Goal: Transaction & Acquisition: Purchase product/service

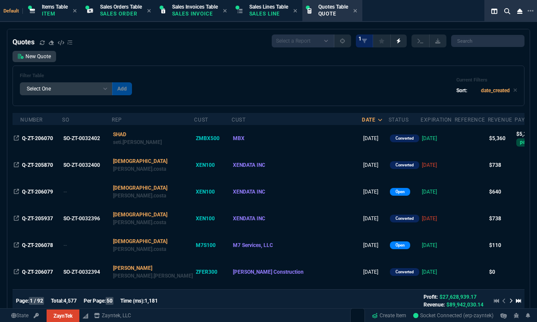
select select "12: [PERSON_NAME]"
select select
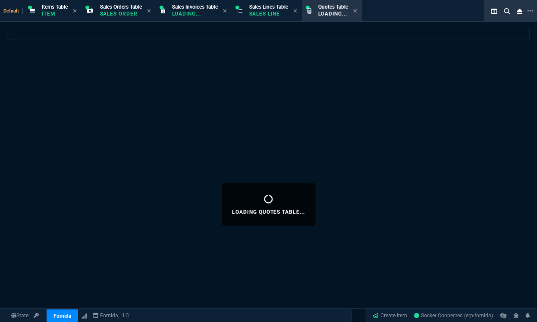
select select "12: [PERSON_NAME]"
select select
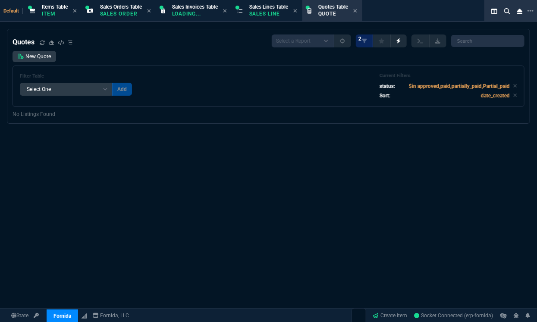
click at [430, 132] on div "Quotes Select a Report Fruit (MTD) APPROVED Quotes 2 New Quote Filter Table Sel…" at bounding box center [268, 204] width 537 height 351
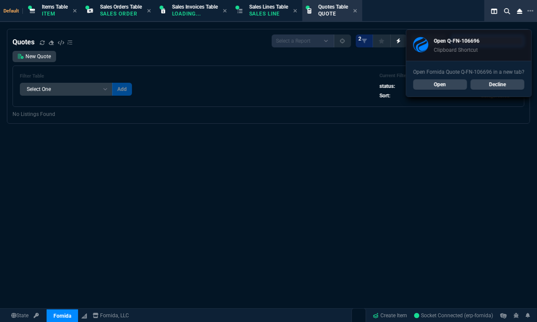
paste input "Q-FN-106696*"
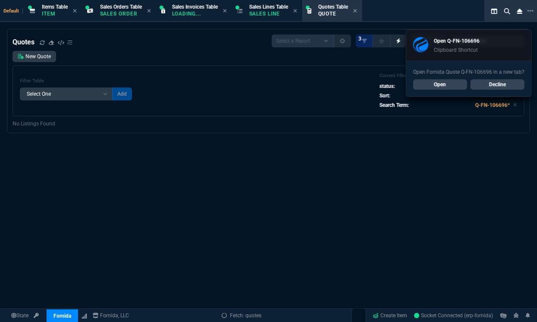
click at [501, 84] on link "Decline" at bounding box center [498, 84] width 54 height 10
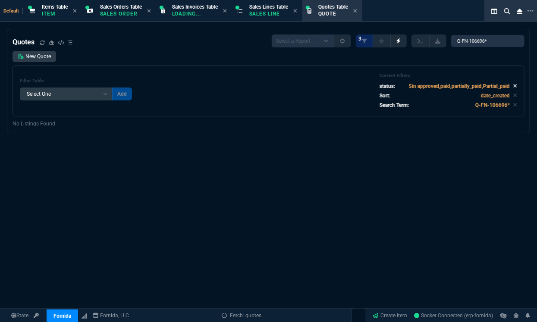
click at [514, 85] on icon at bounding box center [516, 85] width 4 height 5
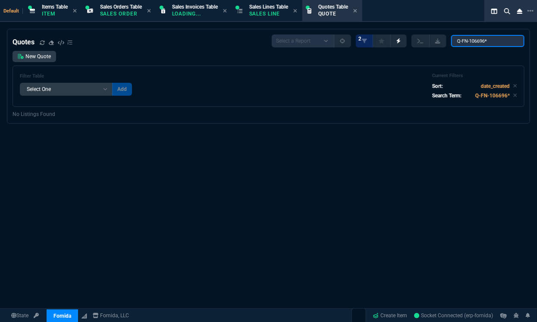
click at [497, 42] on input "Q-FN-106696*" at bounding box center [487, 41] width 73 height 12
click at [461, 41] on input "Q-FN-106696" at bounding box center [487, 41] width 73 height 12
type input "Q-FN-106696"
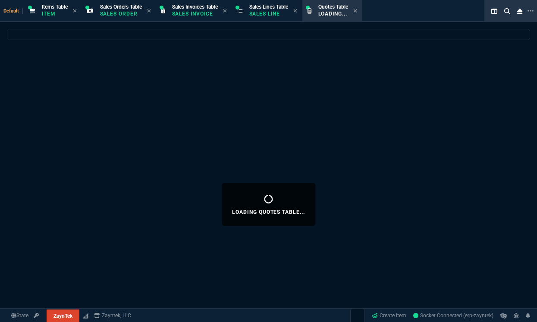
select select "12: [PERSON_NAME]"
select select
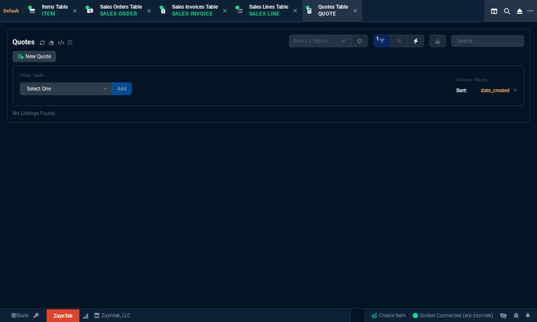
click at [45, 50] on div "Quotes Select a Report Fruit (MTD) APPROVED Quotes 1 New Quote Filter Table Sel…" at bounding box center [269, 71] width 512 height 72
click at [47, 61] on link "New Quote" at bounding box center [35, 56] width 44 height 11
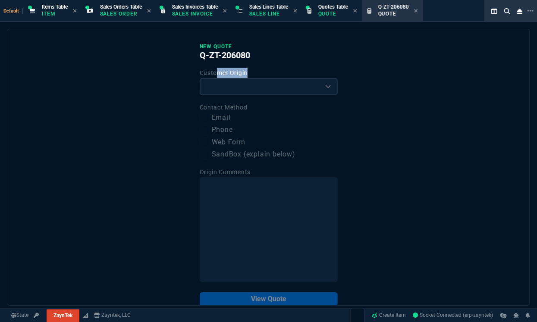
click at [215, 78] on div "Customer Origin Existing Customer Amazon Lead (first order) Website Lead (first…" at bounding box center [269, 82] width 138 height 28
drag, startPoint x: 215, startPoint y: 78, endPoint x: 215, endPoint y: 83, distance: 5.7
click at [215, 83] on select "Existing Customer Amazon Lead (first order) Website Lead (first order) Called (…" at bounding box center [269, 86] width 138 height 17
select select "existing"
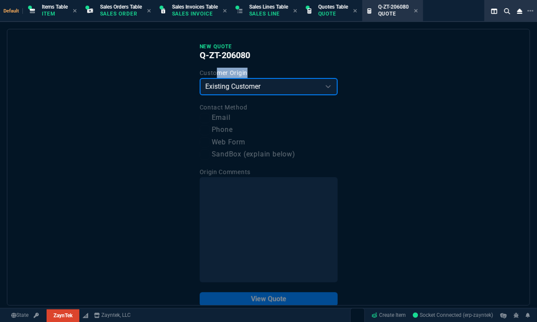
click at [200, 78] on select "Existing Customer Amazon Lead (first order) Website Lead (first order) Called (…" at bounding box center [269, 86] width 138 height 17
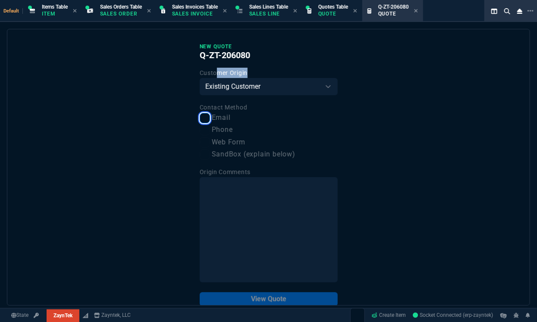
click at [207, 118] on input "Email" at bounding box center [205, 118] width 10 height 10
checkbox input "true"
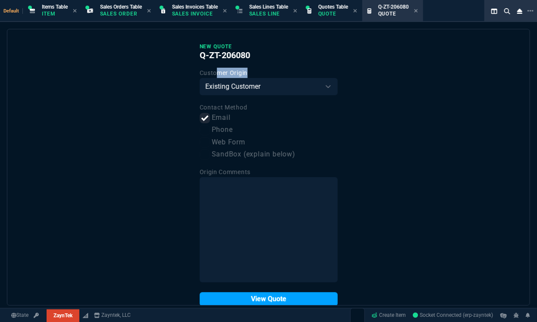
click at [239, 297] on button "View Quote" at bounding box center [269, 300] width 138 height 14
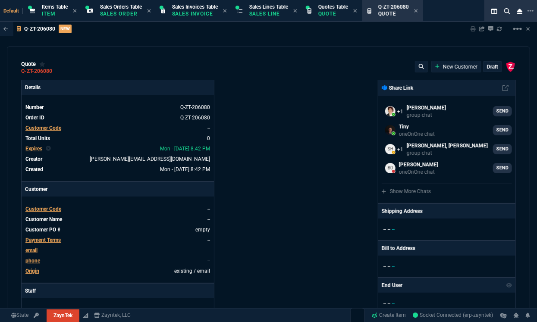
click at [50, 126] on span "Customer Code" at bounding box center [43, 128] width 36 height 6
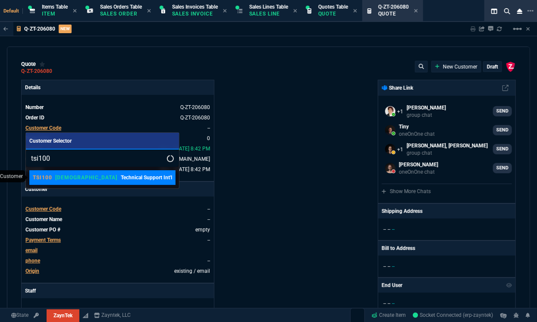
type input "tsi100"
click at [59, 177] on p "[DEMOGRAPHIC_DATA]" at bounding box center [87, 177] width 62 height 7
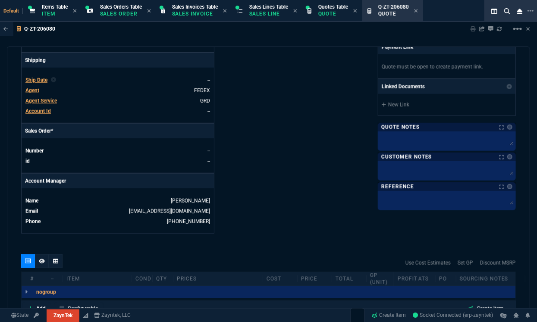
scroll to position [407, 0]
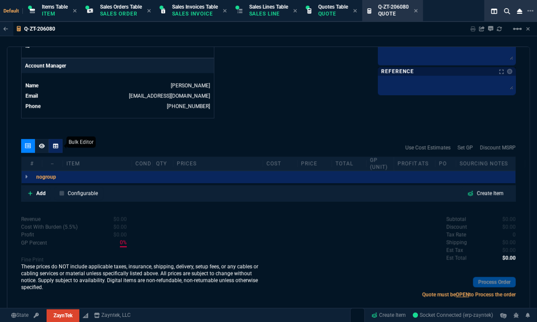
click at [57, 142] on div at bounding box center [56, 146] width 14 height 14
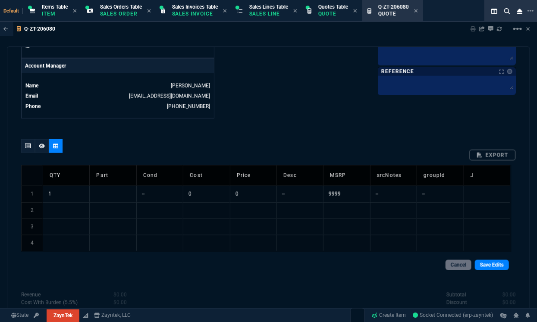
click at [110, 191] on td at bounding box center [112, 194] width 47 height 16
click at [110, 191] on input at bounding box center [113, 194] width 47 height 16
type input "691864-B21"
click at [126, 207] on td at bounding box center [112, 210] width 47 height 16
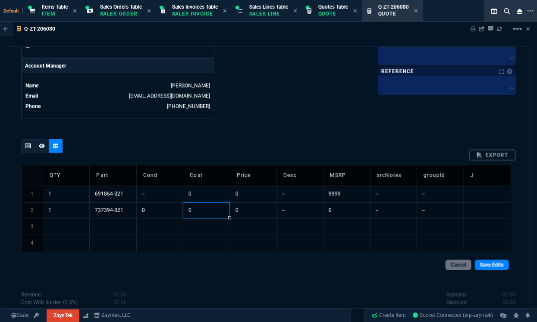
click at [215, 206] on td "0" at bounding box center [206, 210] width 47 height 16
click at [215, 196] on td "0" at bounding box center [206, 194] width 47 height 16
type input "25"
type input "50"
click at [78, 195] on td "1" at bounding box center [66, 194] width 47 height 16
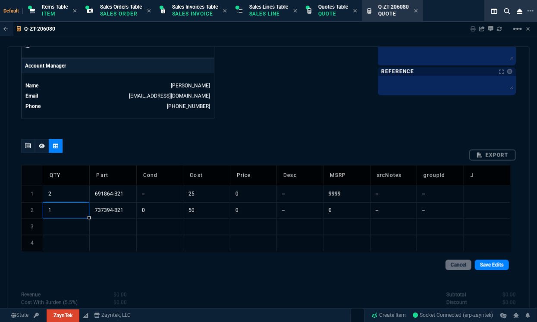
click at [68, 212] on td "1" at bounding box center [66, 210] width 47 height 16
type input "6"
click at [488, 265] on link "Save Edits" at bounding box center [492, 265] width 34 height 10
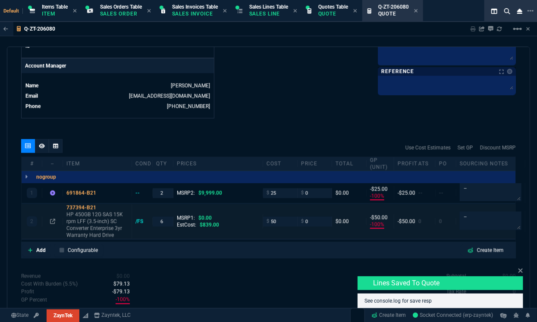
type input "-100"
type input "-25"
type input "-100"
type input "-50"
type input "100"
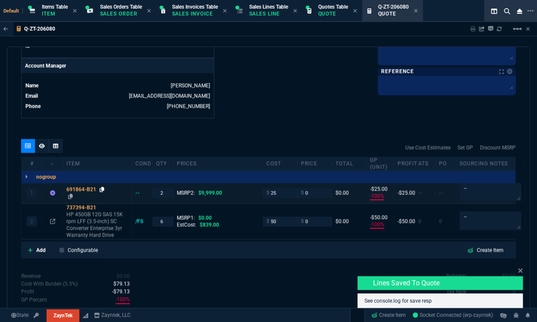
click at [101, 191] on icon at bounding box center [102, 189] width 5 height 5
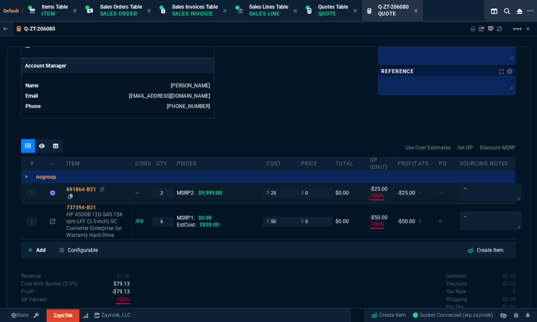
click at [85, 192] on div "691864-B21" at bounding box center [97, 189] width 62 height 7
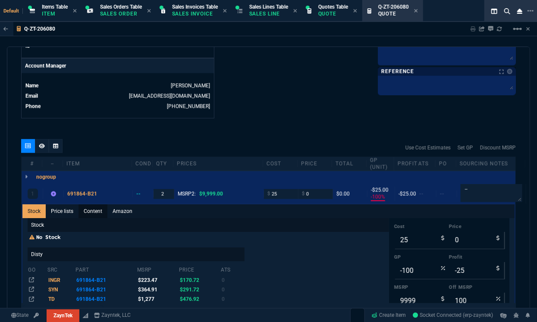
click at [92, 212] on link "Content" at bounding box center [93, 212] width 29 height 14
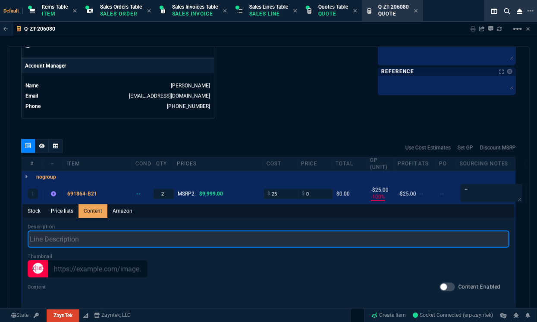
click at [78, 234] on input "text" at bounding box center [269, 239] width 482 height 17
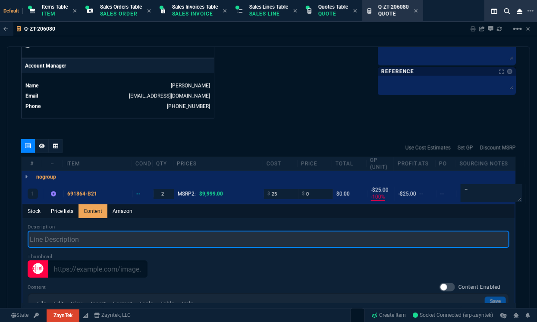
paste input "HPE TechSource Enterprise Main"
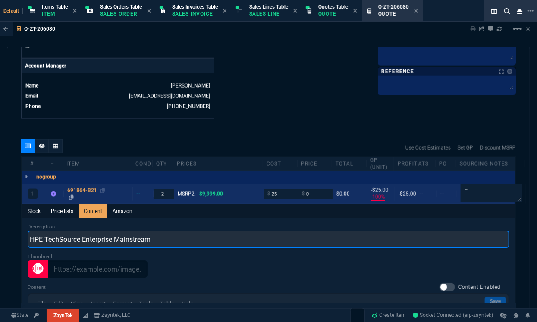
type input "HPE TechSource Enterprise Mainstream"
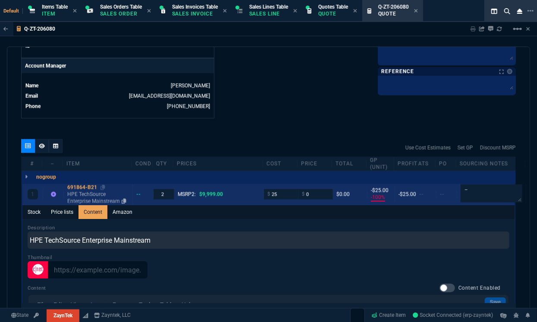
click at [76, 195] on p "HPE TechSource Enterprise Mainstream" at bounding box center [98, 198] width 62 height 14
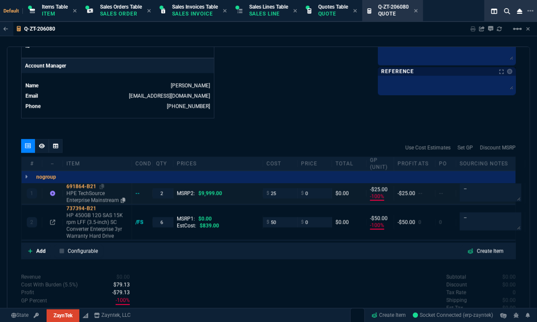
type input "-100"
type input "-25"
type input "100"
click at [101, 185] on icon at bounding box center [102, 186] width 5 height 5
click at [85, 184] on div "691864-B21" at bounding box center [97, 186] width 62 height 7
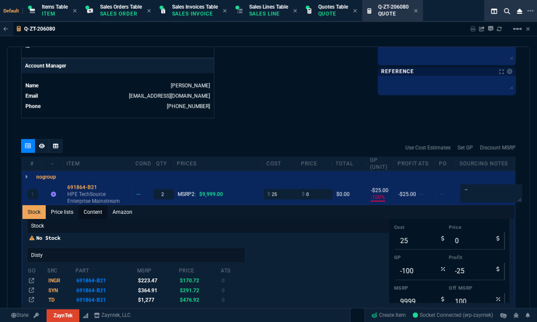
click at [88, 211] on link "Content" at bounding box center [93, 212] width 29 height 14
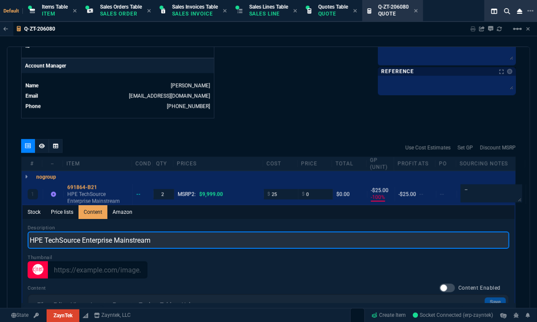
click at [44, 240] on input "HPE TechSource Enterprise Mainstream" at bounding box center [269, 240] width 482 height 17
drag, startPoint x: 47, startPoint y: 240, endPoint x: 411, endPoint y: 200, distance: 366.9
click at [411, 200] on div "1 691864-B21 HPE TechSource Enterprise Mainstream -- 2 MSRP2: $9,999.00 $ 25 $ …" at bounding box center [269, 307] width 494 height 249
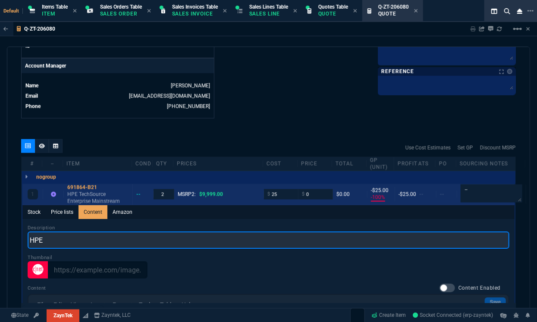
paste input "200GB SATA 6Gb/s 2.5" SFF Enterprise SC MLC SSD"
type input "HPE 200GB SATA 6Gb/s 2.5" SFF Enterprise SC MLC SSD"
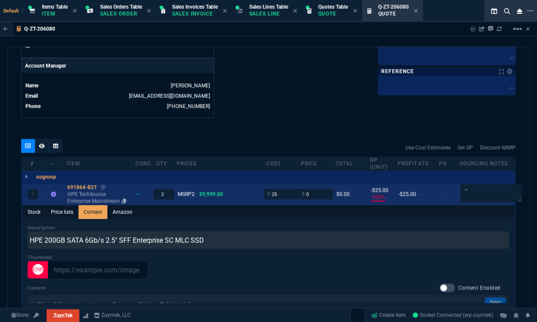
click at [74, 185] on div "691864-B21" at bounding box center [98, 187] width 62 height 7
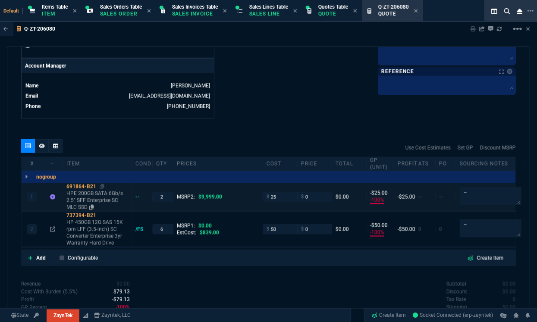
type input "-100"
type input "-25"
type input "100"
click at [79, 184] on div "691864-B21" at bounding box center [97, 186] width 62 height 7
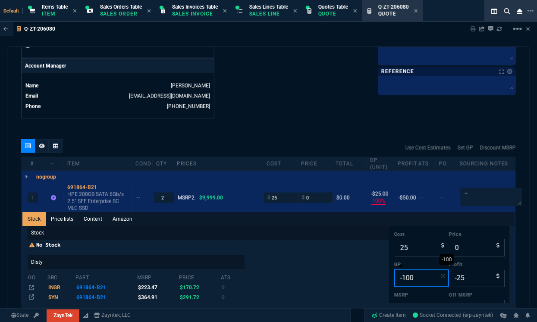
click at [401, 273] on input "-100" at bounding box center [422, 278] width 55 height 17
type input "2"
type input "26"
type input "1"
type input "20"
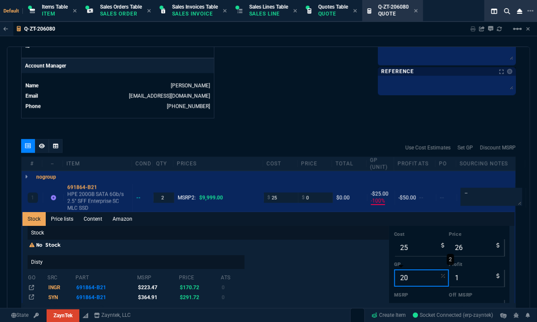
type input "31"
type input "6"
type input "18"
type input "30"
type input "5"
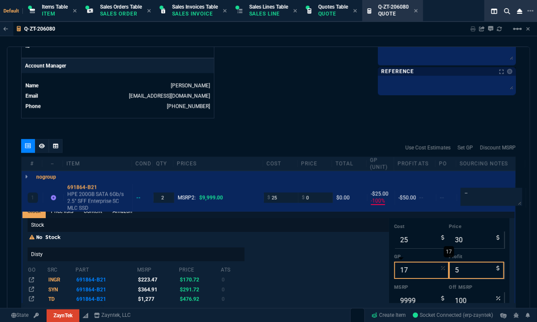
scroll to position [7, 0]
click at [423, 265] on input "17" at bounding box center [422, 271] width 55 height 17
click at [423, 266] on input "18" at bounding box center [422, 271] width 55 height 17
type input "19"
type input "31"
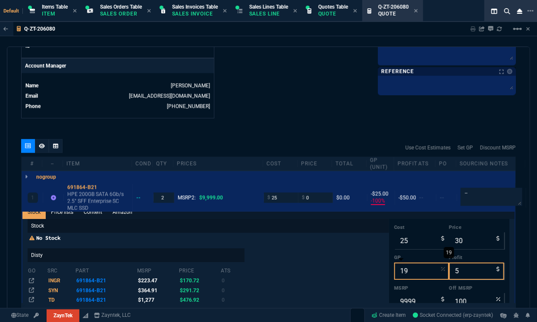
type input "6"
click at [423, 267] on input "19" at bounding box center [422, 271] width 55 height 17
type input "20"
click at [423, 267] on input "20" at bounding box center [422, 271] width 55 height 17
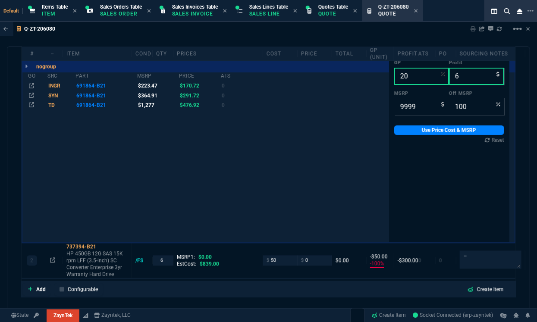
scroll to position [605, 0]
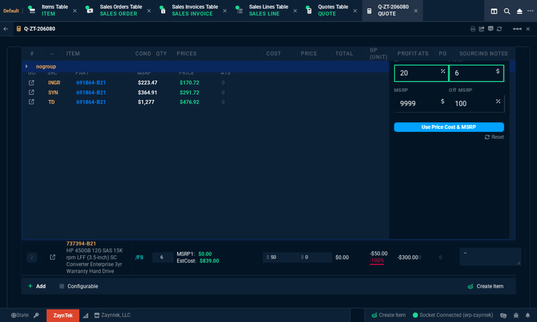
click at [483, 125] on link "Use Price Cost & MSRP" at bounding box center [450, 127] width 110 height 9
type input "31"
click at [427, 124] on link "Use Price Cost & MSRP" at bounding box center [450, 127] width 110 height 9
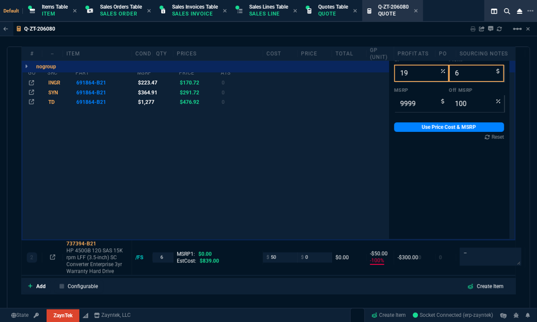
scroll to position [0, 0]
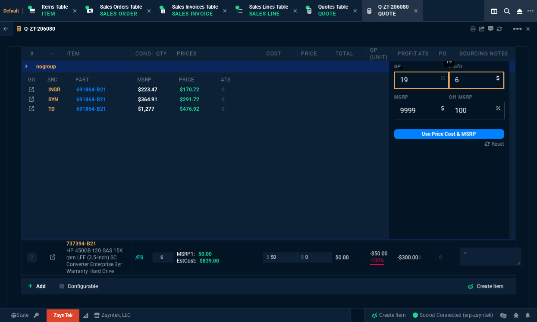
click at [414, 79] on input "19" at bounding box center [422, 80] width 55 height 17
type input "2"
type input "26"
type input "1"
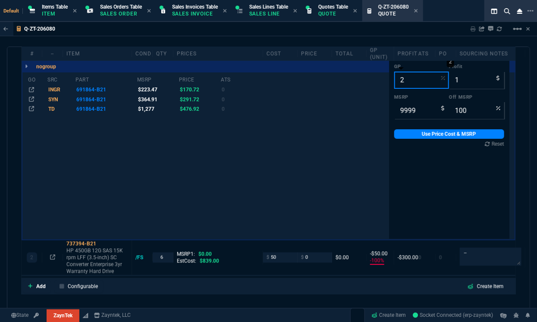
type input "20"
type input "31"
type input "6"
type input "19"
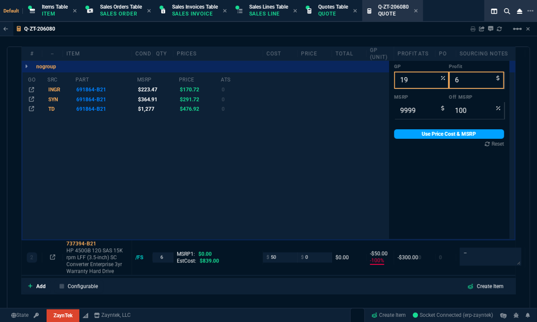
click at [407, 134] on link "Use Price Cost & MSRP" at bounding box center [450, 133] width 110 height 9
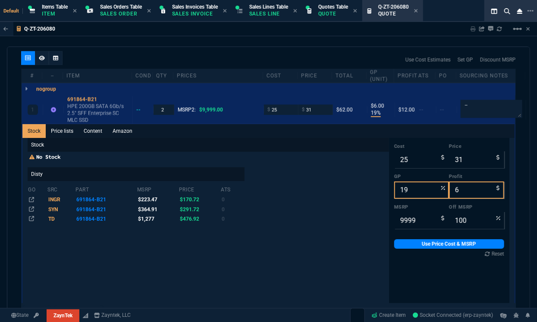
scroll to position [467, 0]
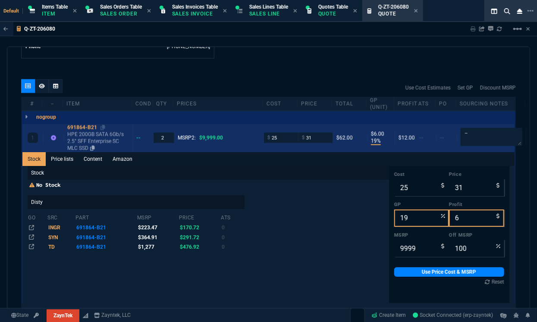
click at [91, 128] on div "691864-B21" at bounding box center [98, 127] width 62 height 7
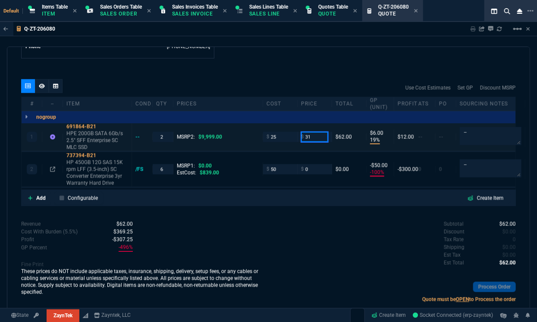
click at [319, 135] on input "31" at bounding box center [314, 137] width 27 height 10
type input "45"
click at [316, 168] on input "0" at bounding box center [314, 169] width 27 height 10
type input "45"
type input "44"
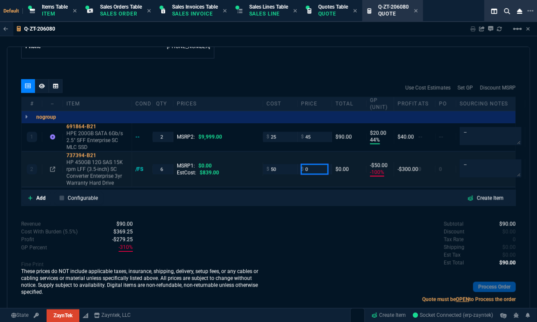
type input "20"
type input "85"
click at [302, 231] on div "Subtotal $90.00 Discount $0.00 Tax Rate 0 Shipping $0.00 Est Tax $0.00 Est Tota…" at bounding box center [393, 244] width 248 height 47
type input "85"
type input "41"
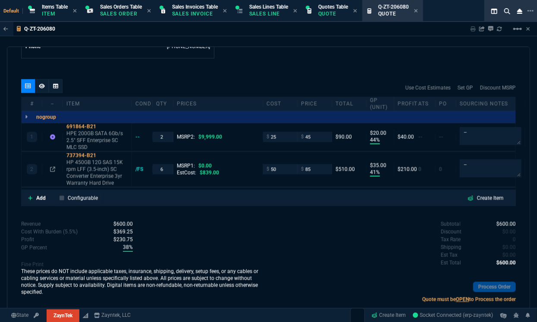
type input "35"
click at [41, 86] on icon at bounding box center [42, 86] width 6 height 5
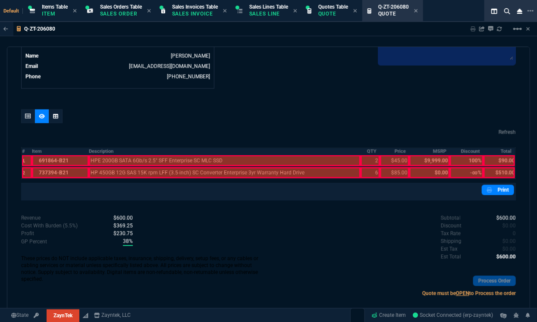
scroll to position [436, 0]
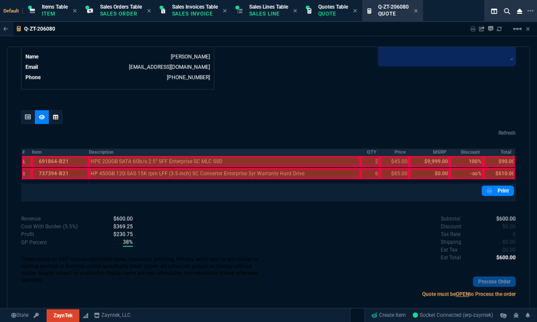
click at [25, 150] on th "#" at bounding box center [27, 152] width 10 height 7
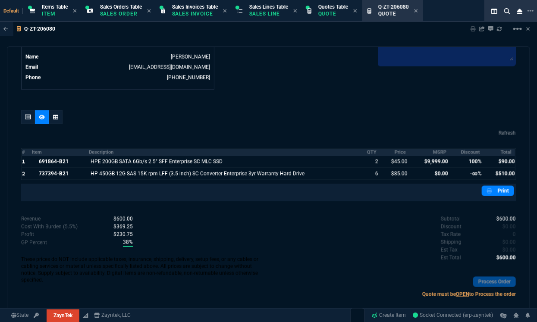
click at [431, 150] on th "MSRP" at bounding box center [430, 152] width 41 height 7
click at [468, 152] on th "Discount" at bounding box center [466, 152] width 33 height 7
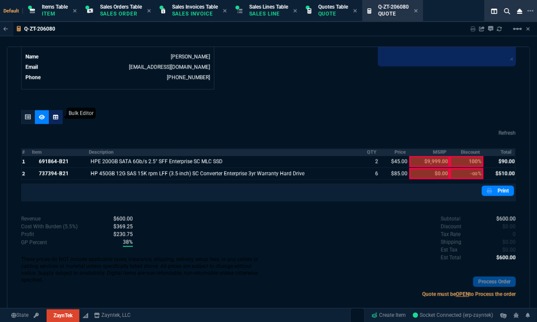
click at [58, 118] on div at bounding box center [56, 117] width 14 height 14
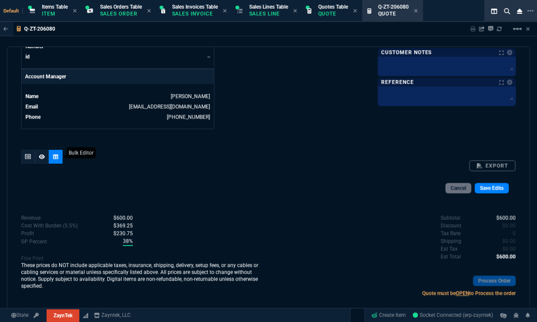
scroll to position [467, 0]
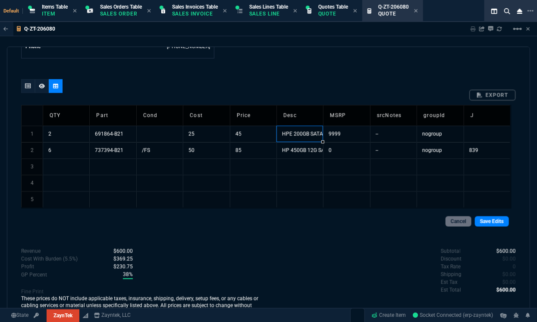
click at [281, 133] on td "HPE 200GB SATA 6Gb/s 2.5" SFF Enterprise SC MLC SSD" at bounding box center [300, 134] width 47 height 16
type input "Refurbished HPE 200GB SATA 6Gb/s 2.5" SFF Enterprise SC MLC SSD"
click at [282, 147] on td "HP 450GB 12G SAS 15K rpm LFF (3.5-inch) SC Converter Enterprise 3yr Warranty Ha…" at bounding box center [300, 150] width 47 height 16
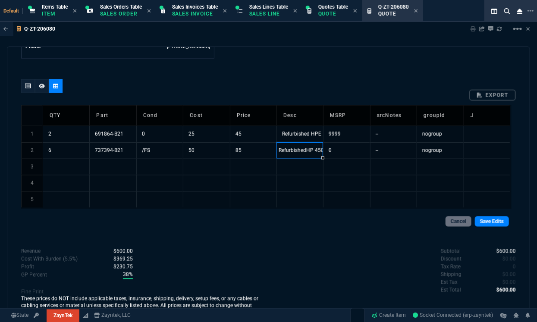
type input "Refurbished HP 450GB 12G SAS 15K rpm LFF (3.5-inch) SC Converter Enterprise 3yr…"
click at [499, 219] on link "Save Edits" at bounding box center [492, 222] width 34 height 10
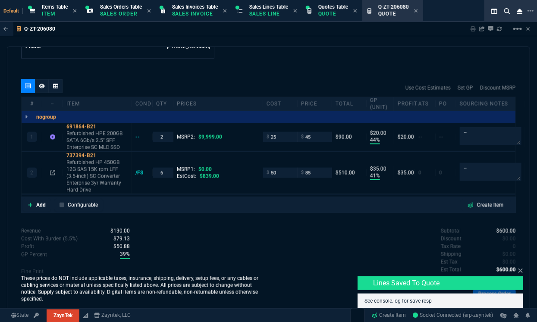
type input "44"
type input "20"
type input "41"
type input "35"
type input "100"
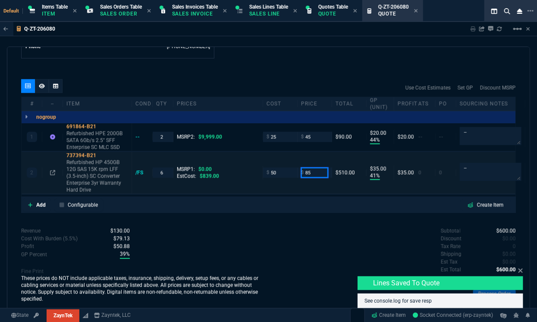
click at [313, 173] on input "85" at bounding box center [314, 173] width 27 height 10
type input "79"
click at [318, 180] on div "2 737394-B21 Refurbished HP 450GB 12G SAS 15K rpm LFF (3.5-inch) SC Converter E…" at bounding box center [269, 173] width 494 height 42
type input "79"
type input "37"
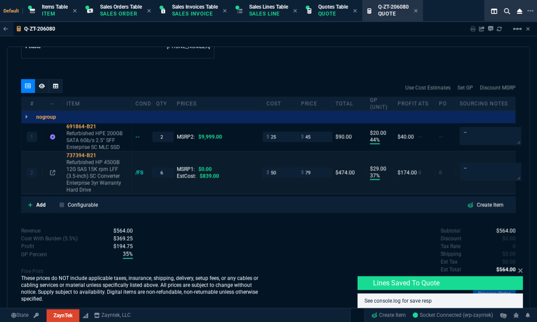
type input "29"
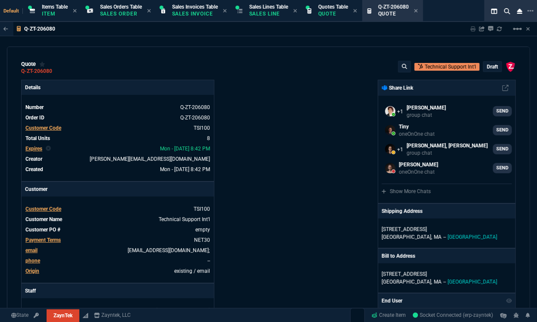
click at [488, 67] on p "draft" at bounding box center [492, 66] width 11 height 7
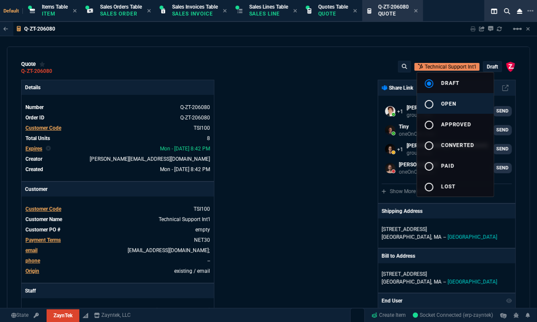
click at [428, 107] on mat-icon "radio_button_unchecked" at bounding box center [429, 104] width 10 height 10
click at [294, 169] on div at bounding box center [268, 161] width 537 height 322
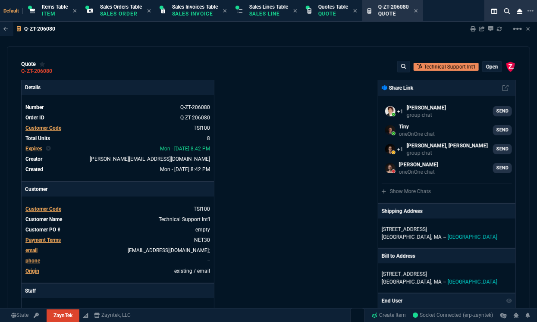
type input "44"
type input "20"
type input "37"
type input "29"
type input "100"
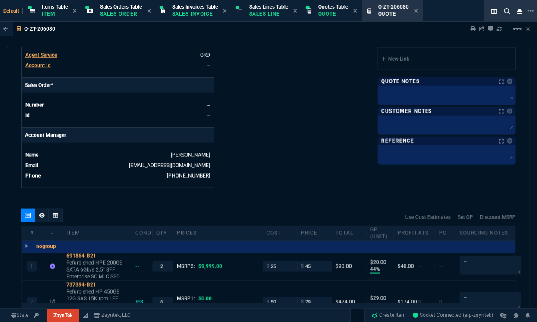
scroll to position [470, 0]
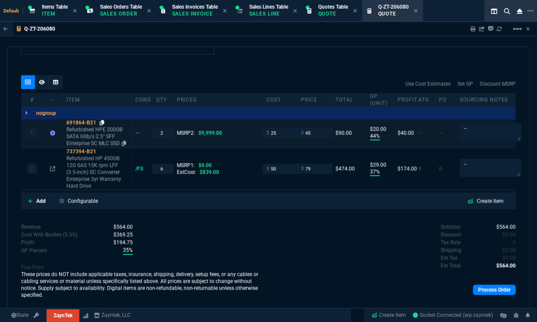
click at [103, 123] on icon at bounding box center [102, 122] width 5 height 5
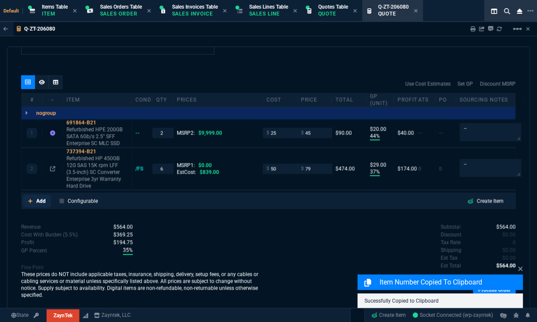
click at [40, 200] on p "Add" at bounding box center [40, 202] width 9 height 8
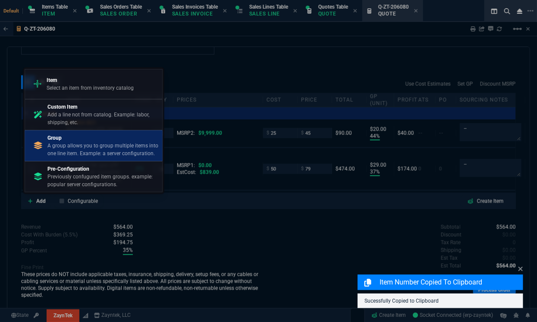
click at [103, 135] on p "Group" at bounding box center [102, 138] width 111 height 8
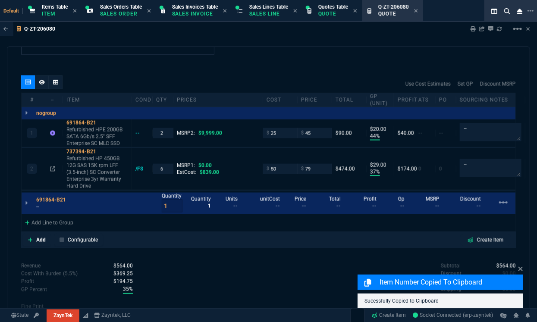
click at [41, 204] on p "--" at bounding box center [53, 207] width 35 height 7
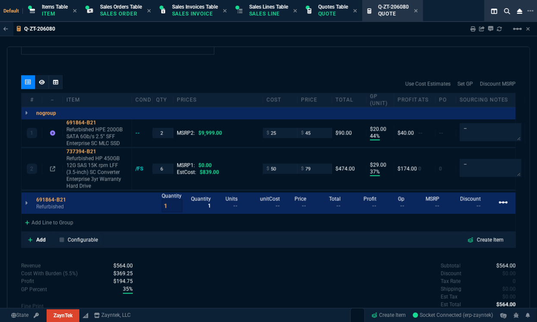
click at [501, 202] on mat-icon "linear_scale" at bounding box center [504, 203] width 10 height 10
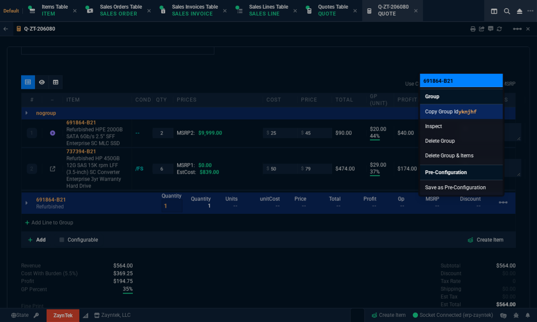
click at [461, 111] on code "yknjhf" at bounding box center [468, 111] width 18 height 6
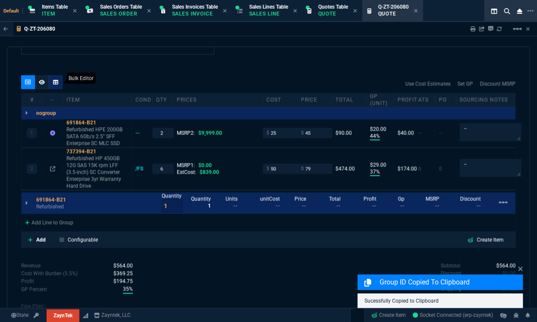
click at [56, 80] on icon at bounding box center [55, 82] width 5 height 5
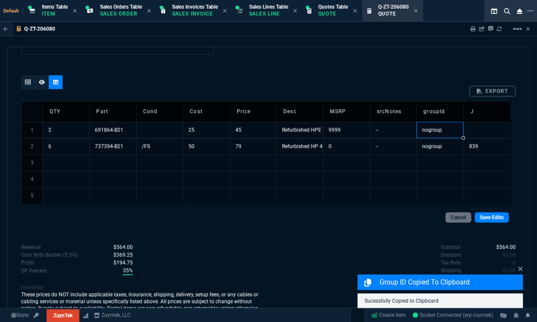
click at [429, 131] on td "nogroup" at bounding box center [440, 130] width 47 height 16
click at [429, 131] on input "nogroup" at bounding box center [440, 131] width 47 height 16
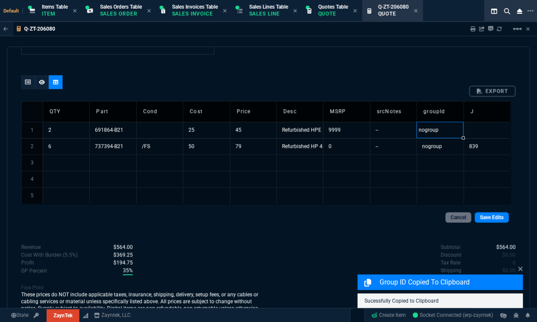
type input "yknjhf"
click at [497, 216] on link "Save Edits" at bounding box center [492, 218] width 34 height 10
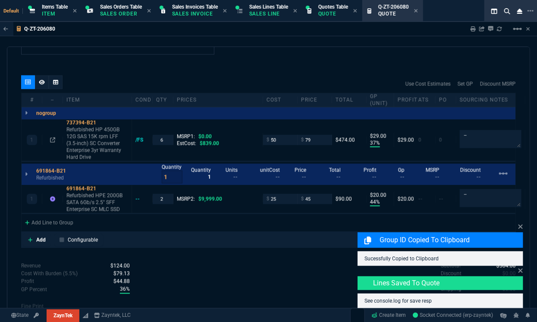
type input "37"
type input "29"
type input "44"
type input "20"
type input "100"
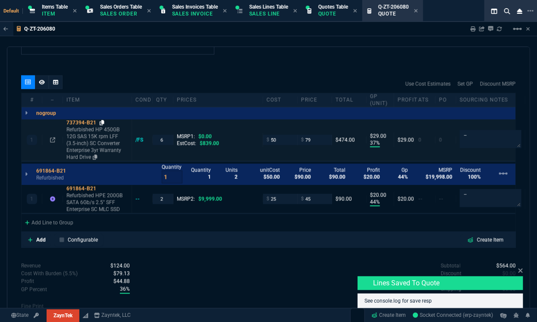
click at [101, 123] on icon at bounding box center [102, 122] width 5 height 5
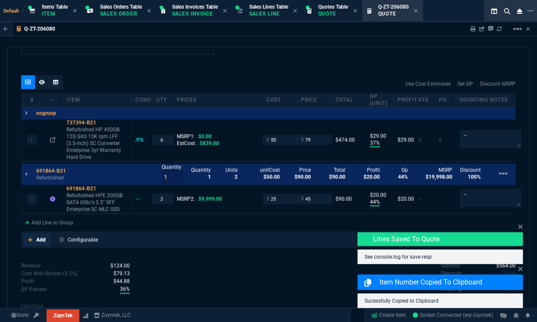
click at [43, 240] on p "Add" at bounding box center [40, 241] width 9 height 8
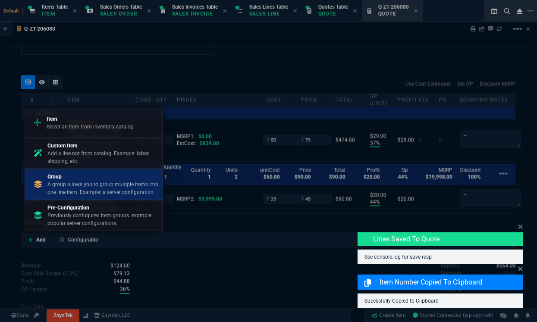
click at [86, 184] on p "A group allows you to group multiple items into one line item. Example: a serve…" at bounding box center [102, 189] width 111 height 16
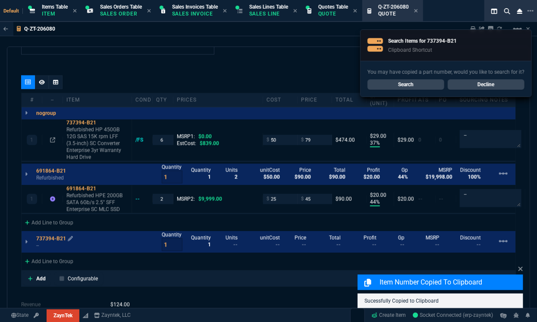
click at [56, 237] on p "737394-B21" at bounding box center [54, 239] width 37 height 7
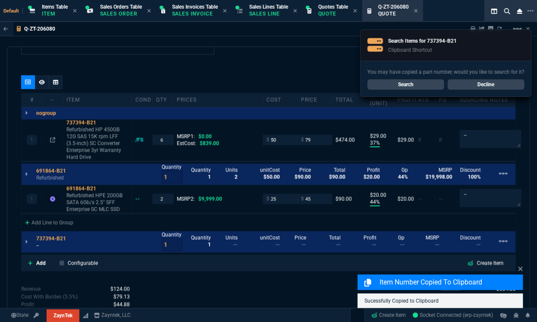
click at [46, 247] on p "--" at bounding box center [53, 246] width 35 height 7
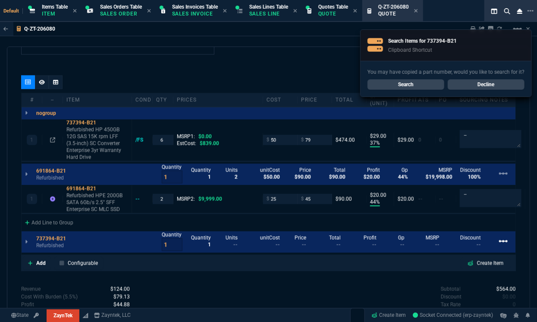
click at [499, 243] on mat-icon "linear_scale" at bounding box center [504, 242] width 10 height 10
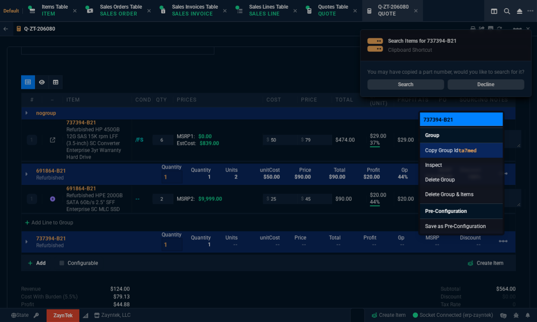
click at [467, 149] on code "ta7med" at bounding box center [468, 150] width 18 height 6
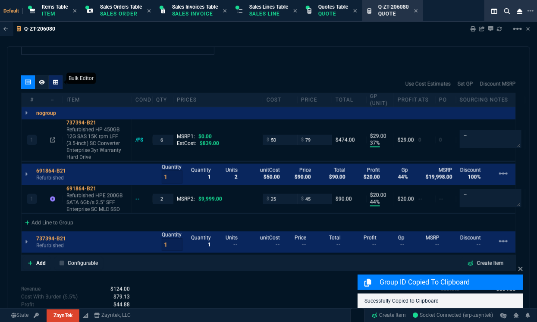
click at [55, 86] on div at bounding box center [56, 83] width 14 height 14
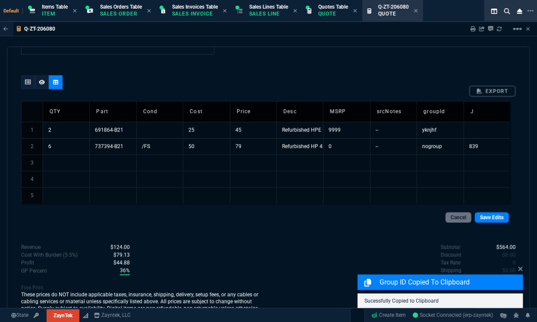
click at [444, 148] on td "nogroup" at bounding box center [440, 147] width 47 height 16
click at [431, 144] on td "nogroup" at bounding box center [440, 147] width 47 height 16
click at [431, 144] on input "nogroup" at bounding box center [440, 147] width 47 height 16
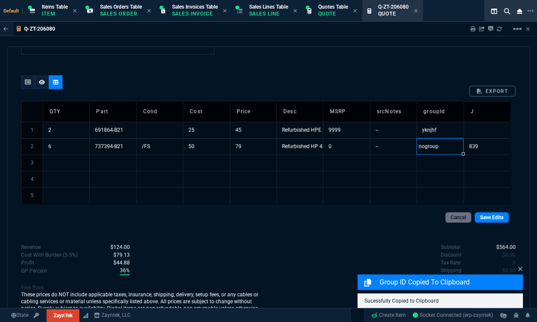
type input "ta7med"
click at [479, 219] on link "Save Edits" at bounding box center [492, 218] width 34 height 10
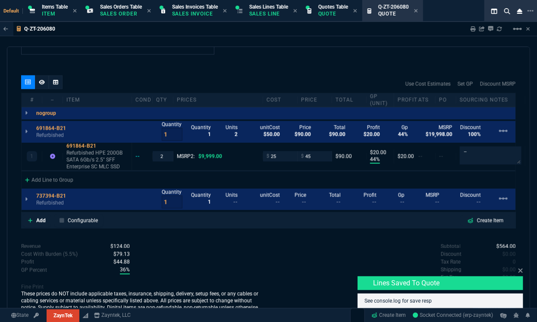
type input "44"
type input "20"
type input "100"
click at [26, 198] on icon at bounding box center [26, 199] width 3 height 5
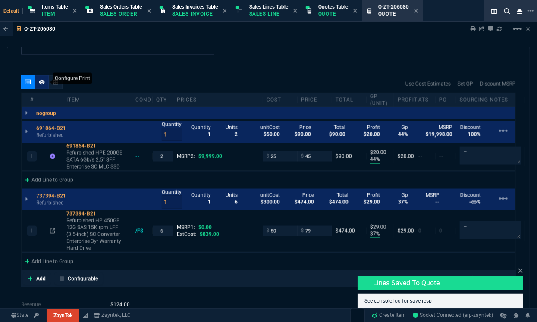
click at [42, 88] on div at bounding box center [42, 83] width 14 height 14
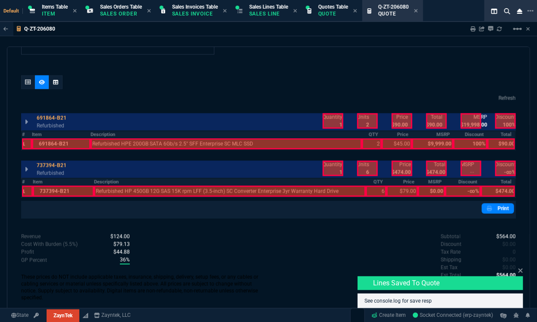
click at [106, 147] on div at bounding box center [227, 144] width 272 height 11
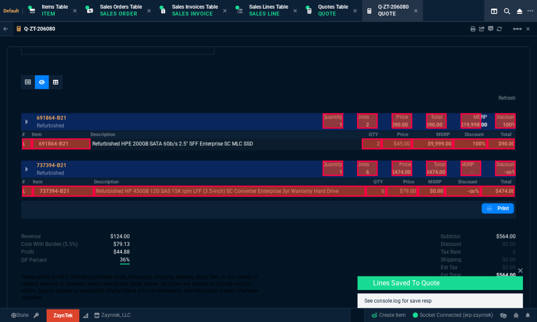
click at [120, 194] on div at bounding box center [230, 191] width 272 height 11
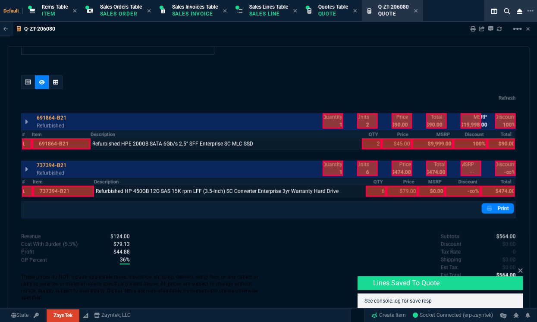
click at [332, 172] on div at bounding box center [333, 169] width 21 height 16
click at [330, 170] on div at bounding box center [333, 169] width 21 height 16
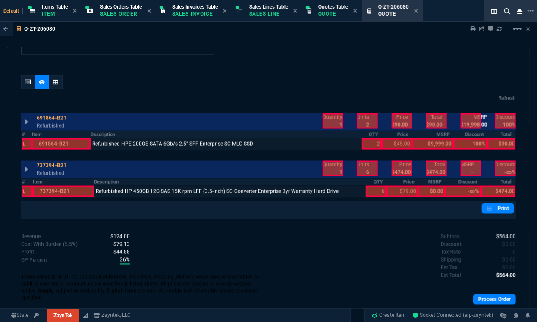
click at [357, 172] on div at bounding box center [367, 169] width 21 height 16
click at [360, 117] on div at bounding box center [367, 122] width 21 height 16
click at [392, 144] on div at bounding box center [397, 144] width 30 height 11
click at [399, 121] on div at bounding box center [402, 122] width 21 height 16
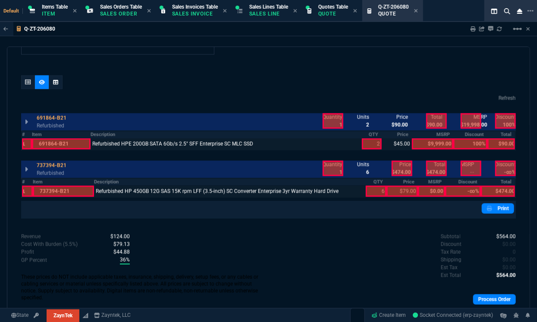
click at [404, 193] on div at bounding box center [403, 191] width 32 height 11
click at [401, 170] on div at bounding box center [402, 169] width 21 height 16
click at [420, 163] on div "Quantity 1 Units 6 unitCost $300.00 Price $474.00 Total $474.00 Profit $29.00 G…" at bounding box center [415, 168] width 202 height 19
click at [428, 165] on div at bounding box center [436, 169] width 21 height 16
click at [395, 166] on div at bounding box center [402, 169] width 21 height 16
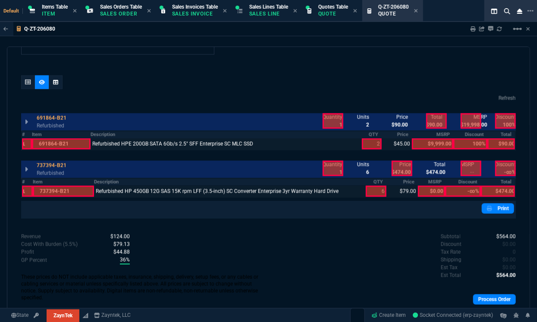
click at [397, 122] on div at bounding box center [402, 122] width 21 height 16
click at [427, 119] on div at bounding box center [436, 122] width 21 height 16
click at [30, 85] on div at bounding box center [28, 83] width 14 height 14
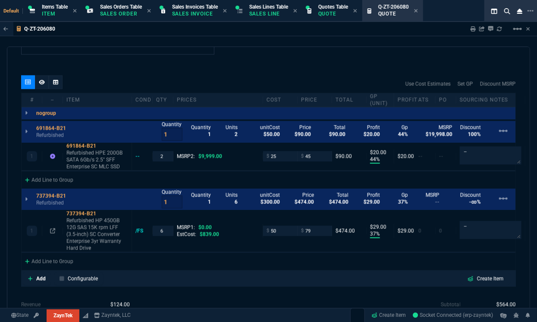
type input "44"
type input "20"
type input "37"
type input "29"
type input "100"
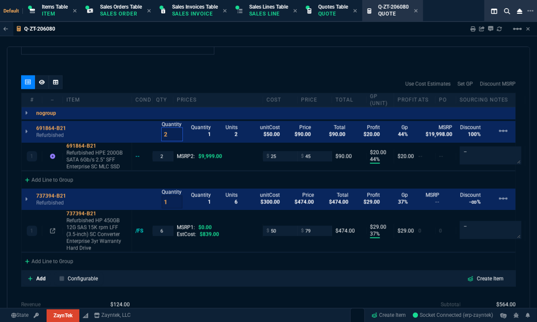
type input "2"
click at [172, 131] on input "2" at bounding box center [172, 134] width 21 height 13
click at [167, 155] on input "2" at bounding box center [162, 156] width 13 height 10
type input "1"
click at [170, 202] on input "1" at bounding box center [172, 202] width 21 height 13
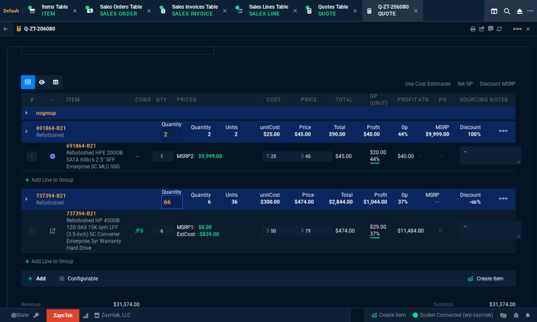
type input "66"
click at [162, 232] on input "6" at bounding box center [162, 231] width 13 height 10
type input "1"
click at [167, 203] on input "66" at bounding box center [172, 202] width 21 height 13
type input "6"
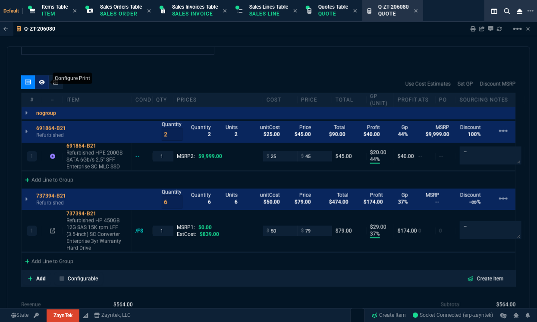
click at [44, 80] on icon at bounding box center [42, 82] width 6 height 5
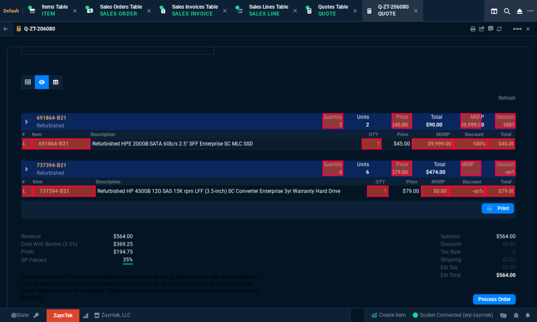
click at [370, 145] on div at bounding box center [372, 144] width 20 height 11
click at [372, 193] on div at bounding box center [377, 191] width 21 height 11
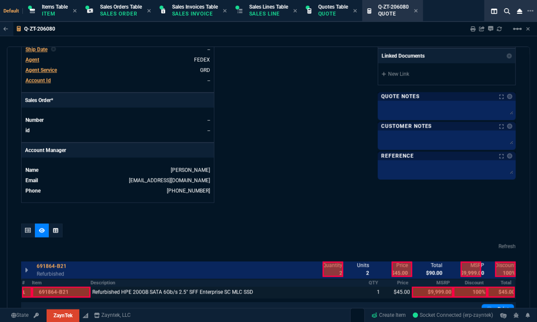
scroll to position [322, 0]
click at [440, 137] on textarea at bounding box center [447, 139] width 135 height 13
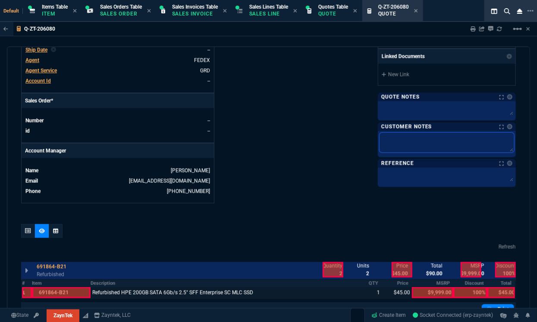
type textarea "L"
type textarea "Le"
type textarea "Lea"
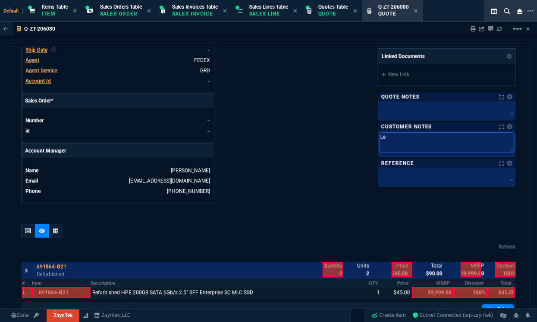
type textarea "Lea"
type textarea "Lead"
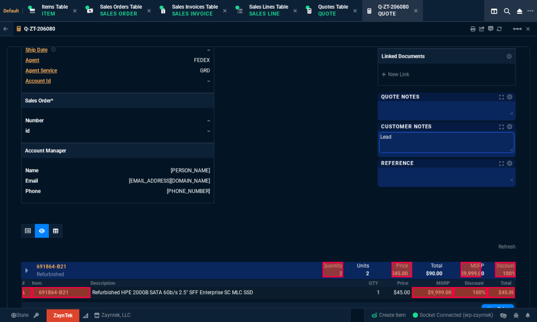
type textarea "Lead T"
type textarea "Lead Ti"
type textarea "Lead Tim"
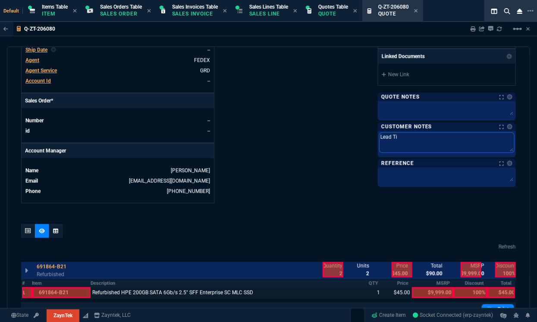
type textarea "Lead Tim"
type textarea "Lead Time"
type textarea "Lead Time: 3-"
type textarea "Lead Time: 3-5"
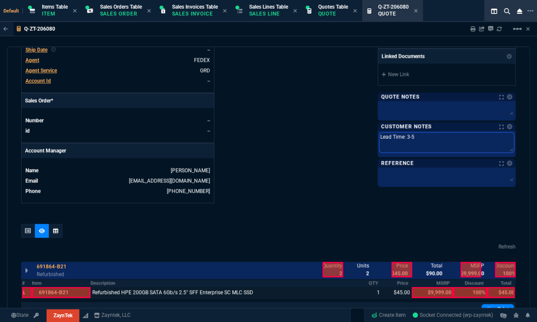
type textarea "Lead Time: 3-5"
type textarea "Lead Time: 3-5 b"
type textarea "Lead Time: 3-5 bu"
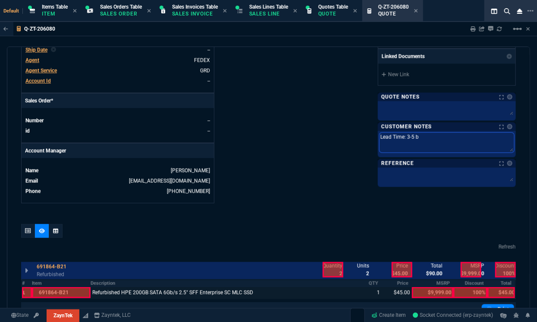
type textarea "Lead Time: 3-5 bu"
type textarea "Lead Time: 3-5 bus"
type textarea "Lead Time: 3-5 busi"
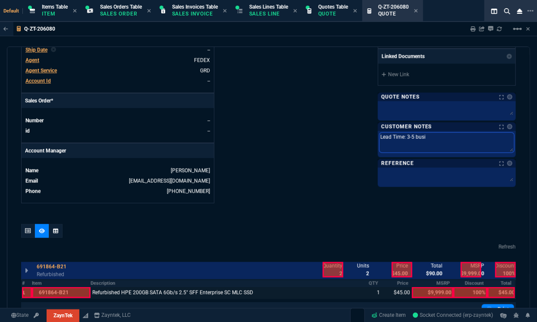
type textarea "Lead Time: 3-5 busin"
type textarea "Lead Time: 3-5 busine"
type textarea "Lead Time: 3-5 business"
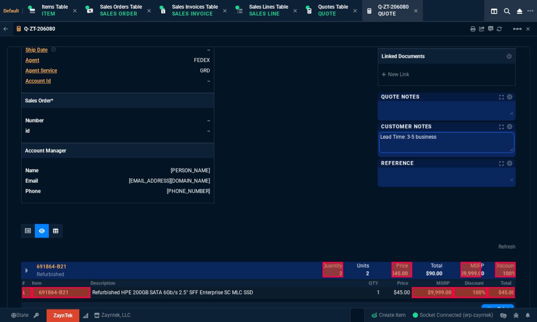
type textarea "Lead Time: 3-5 business"
type textarea "Lead Time: 3-5 business d"
type textarea "Lead Time: 3-5 business da"
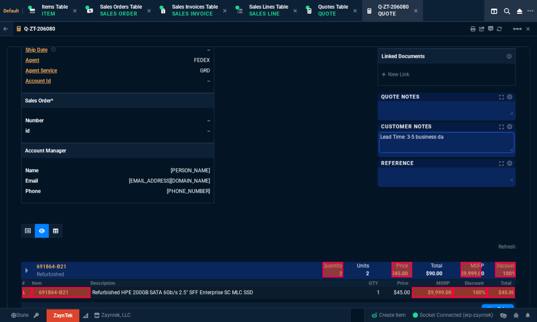
type textarea "Lead Time: 3-5 business day"
type textarea "Lead Time: 3-5 business days"
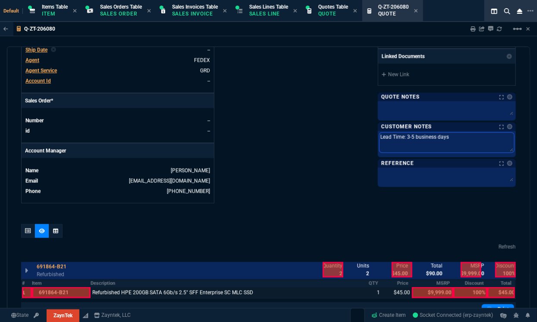
type textarea "Lead Time: 3-5 business days"
type textarea "Lead Time: 3-5 business days t"
type textarea "Lead Time: 3-5 business days to"
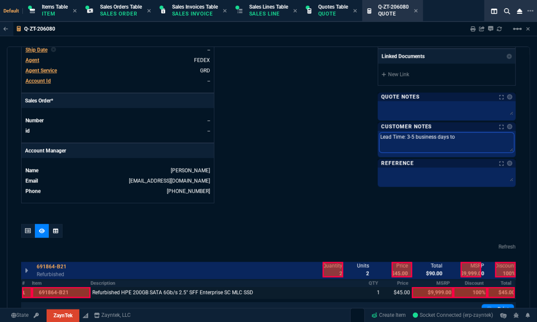
type textarea "Lead Time: 3-5 business days to s"
type textarea "Lead Time: 3-5 business days to sh"
type textarea "Lead Time: 3-5 business days to ship"
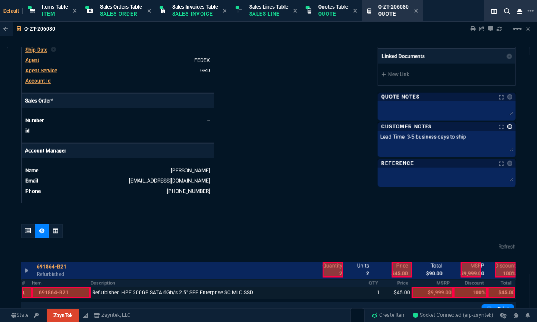
click at [508, 127] on link at bounding box center [510, 126] width 5 height 5
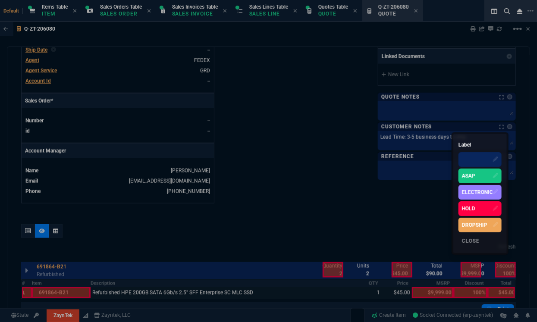
click at [476, 174] on div "ASAP" at bounding box center [468, 176] width 13 height 8
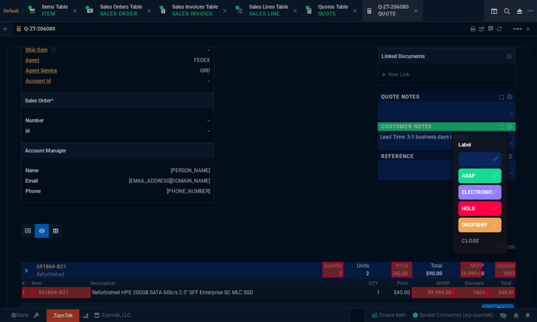
click at [337, 169] on div at bounding box center [268, 161] width 537 height 322
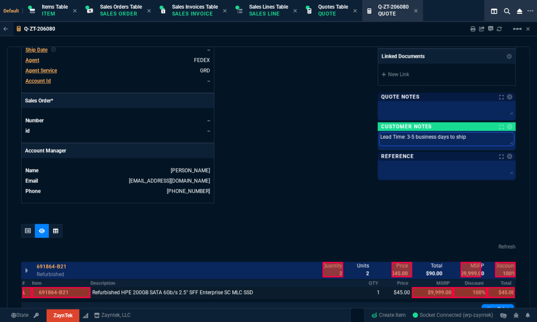
click at [467, 135] on textarea "Lead Time: 3-5 business days to ship" at bounding box center [447, 139] width 135 height 13
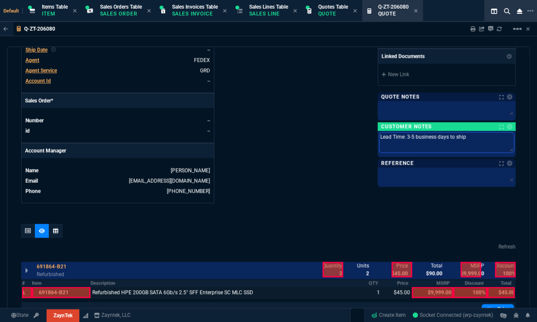
type textarea "Lead Time: 3-5 business days to ship"
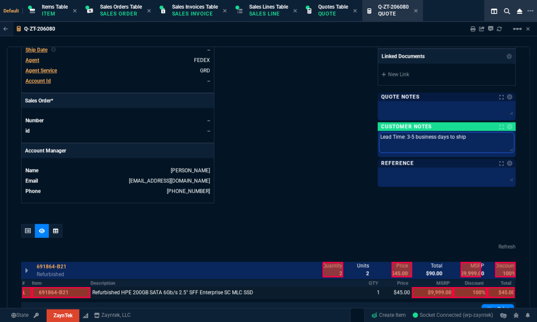
type textarea "Lead Time: 3-5 business days to ship"
type textarea "Lead Time: 3-5 business days to ship *"
type textarea "Lead Time: 3-5 business days to ship **"
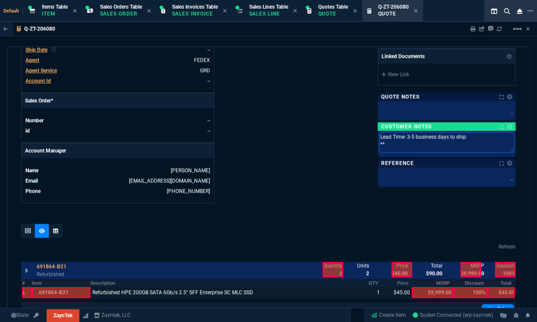
type textarea "Lead Time: 3-5 business days to ship ***"
type textarea "Lead Time: 3-5 business days to ship ***f"
type textarea "Lead Time: 3-5 business days to ship ***fr"
type textarea "Lead Time: 3-5 business days to ship ***fre"
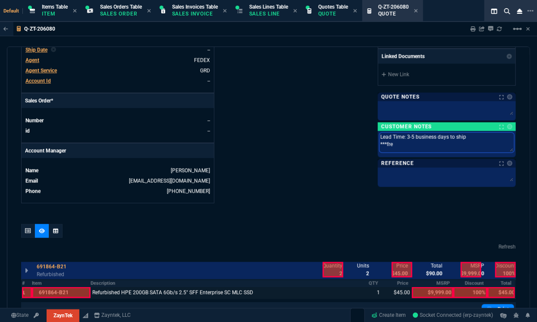
type textarea "Lead Time: 3-5 business days to ship ***free"
type textarea "Lead Time: 3-5 business days to ship ***fre"
type textarea "Lead Time: 3-5 business days to ship ***fr"
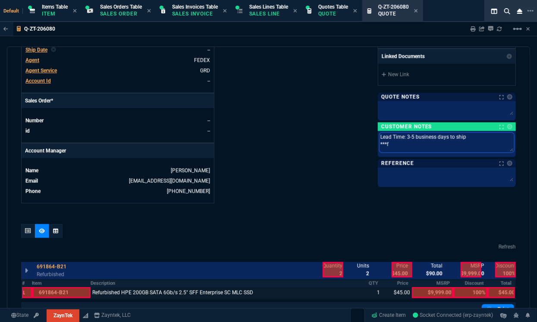
type textarea "Lead Time: 3-5 business days to ship ***"
type textarea "Lead Time: 3-5 business days to ship **"
type textarea "Lead Time: 3-5 business days to ship ***"
type textarea "Lead Time: 3-5 business days to ship ***FR"
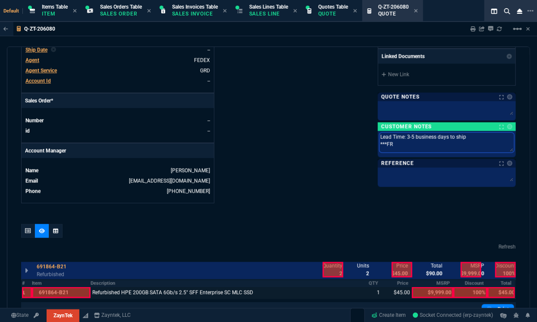
type textarea "Lead Time: 3-5 business days to ship ***FRE"
type textarea "Lead Time: 3-5 business days to ship ***FREE"
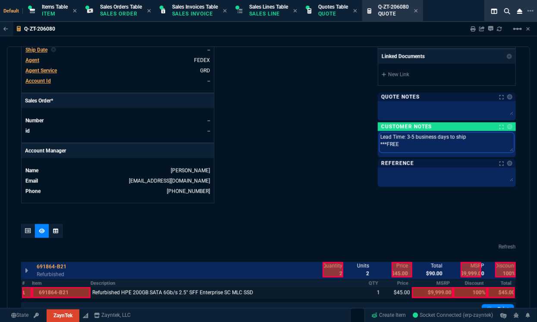
type textarea "Lead Time: 3-5 business days to ship ***FREE"
type textarea "Lead Time: 3-5 business days to ship ***FREE G"
type textarea "Lead Time: 3-5 business days to ship ***FREE GR"
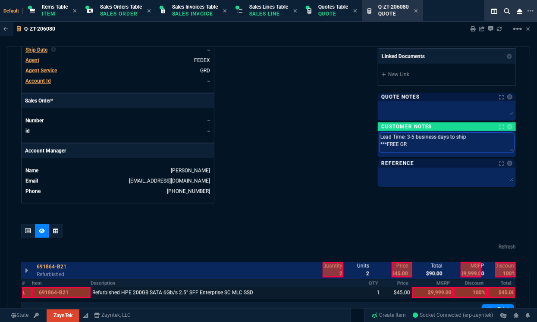
type textarea "Lead Time: 3-5 business days to ship ***FREE GRO"
type textarea "Lead Time: 3-5 business days to ship ***FREE GROU"
type textarea "Lead Time: 3-5 business days to ship ***FREE GROUND"
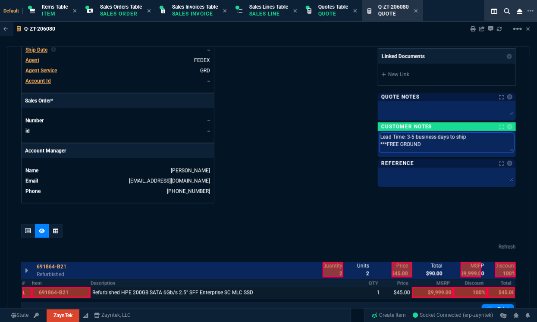
type textarea "Lead Time: 3-5 business days to ship ***FREE GROUND"
type textarea "Lead Time: 3-5 business days to ship ***FREE GROUND S"
type textarea "Lead Time: 3-5 business days to ship ***FREE GROUND SH"
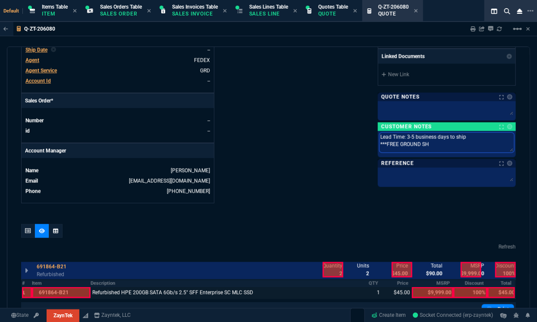
type textarea "Lead Time: 3-5 business days to ship ***FREE GROUND SHI"
type textarea "Lead Time: 3-5 business days to ship ***FREE GROUND SHIP"
type textarea "Lead Time: 3-5 business days to ship ***FREE GROUND SHIPP"
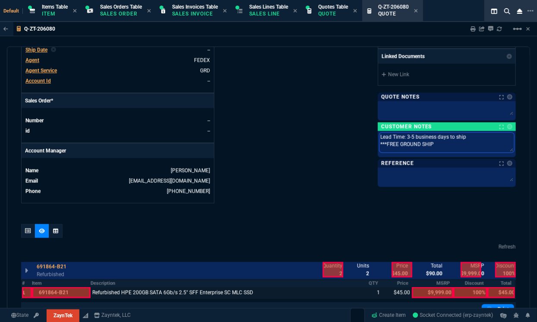
type textarea "Lead Time: 3-5 business days to ship ***FREE GROUND SHIPP"
type textarea "Lead Time: 3-5 business days to ship ***FREE GROUND SHIPPI"
type textarea "Lead Time: 3-5 business days to ship ***FREE GROUND SHIPPING"
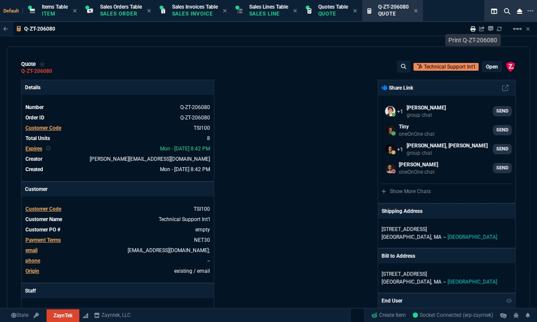
click at [473, 30] on icon at bounding box center [473, 28] width 5 height 5
click at [237, 226] on div "Details Number Q-ZT-206080 Order ID Q-ZT-206080 Customer Code TSI100 Total Unit…" at bounding box center [145, 302] width 248 height 445
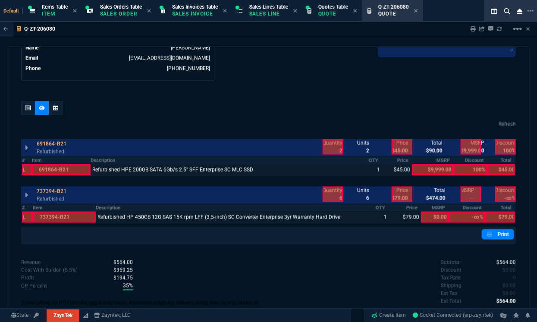
scroll to position [462, 0]
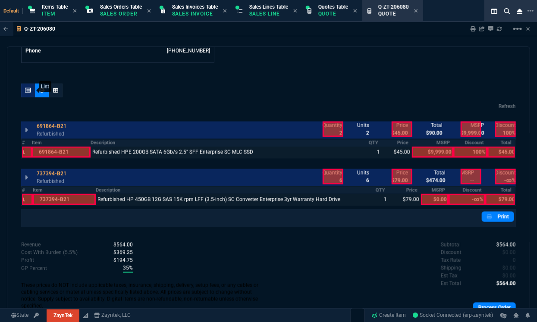
click at [26, 92] on icon at bounding box center [28, 90] width 6 height 5
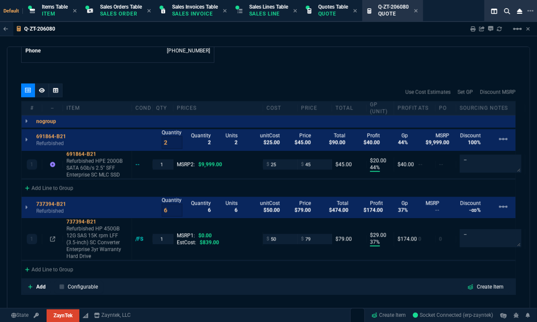
click at [60, 143] on p "Refurbished" at bounding box center [53, 143] width 35 height 7
click at [62, 211] on p "Refurbished" at bounding box center [53, 211] width 35 height 7
click at [316, 236] on input "79" at bounding box center [314, 239] width 27 height 10
click at [319, 65] on div "quote Q-ZT-206080 Technical Support Int'l open ZaynTek, LLC 2609 Technology Dr …" at bounding box center [269, 184] width 524 height 274
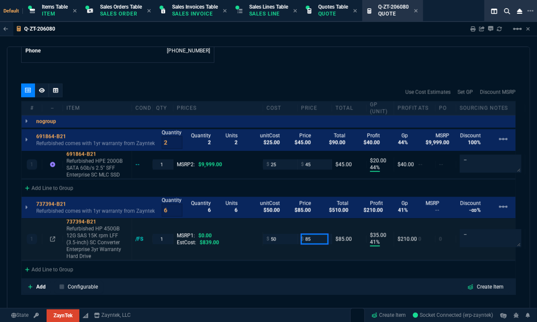
click at [312, 237] on input "85" at bounding box center [314, 239] width 27 height 10
click at [312, 63] on div "quote Q-ZT-206080 Technical Support Int'l open ZaynTek, LLC 2609 Technology Dr …" at bounding box center [269, 184] width 524 height 274
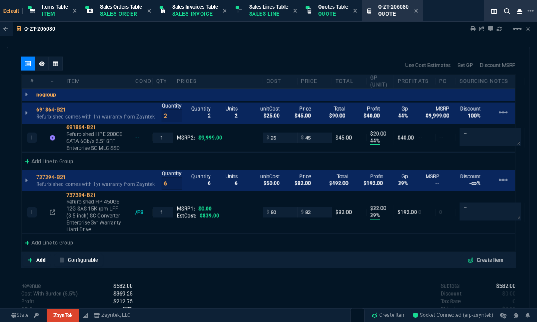
scroll to position [491, 0]
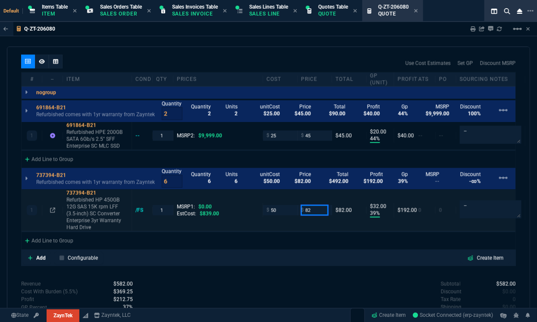
click at [311, 208] on input "82" at bounding box center [314, 210] width 27 height 10
click at [305, 278] on div "quote Q-ZT-206080 Technical Support Int'l open ZaynTek, LLC 2609 Technology Dr …" at bounding box center [269, 184] width 524 height 274
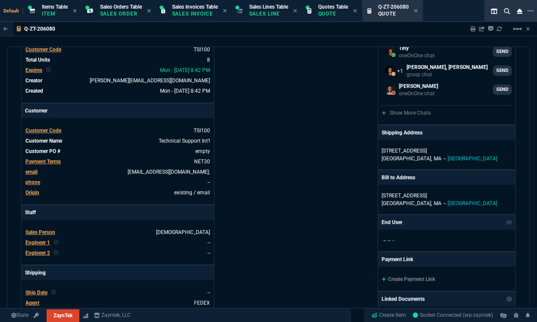
scroll to position [0, 0]
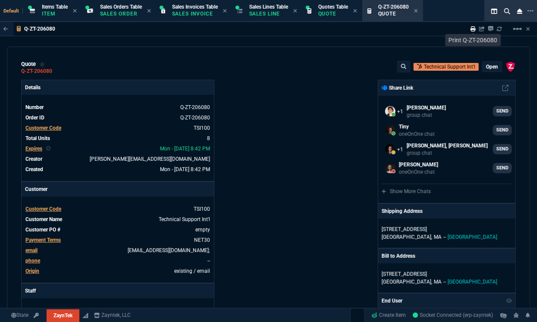
click at [473, 31] on icon at bounding box center [473, 28] width 5 height 5
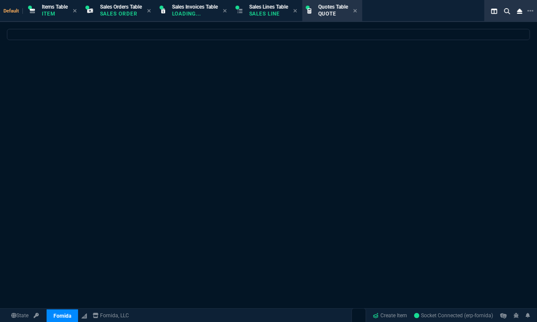
select select "12: [PERSON_NAME]"
select select
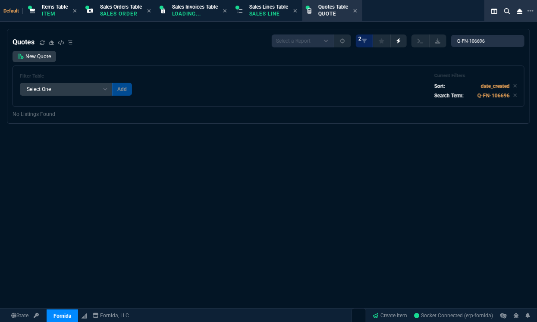
click at [520, 139] on div "Quotes Select a Report Fruit (MTD) APPROVED Quotes 2 Q-FN-106696 New Quote Filt…" at bounding box center [268, 204] width 537 height 351
click at [332, 313] on span "Approved Quotes" at bounding box center [337, 315] width 36 height 7
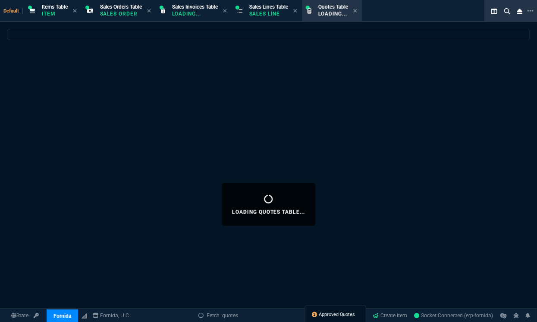
select select
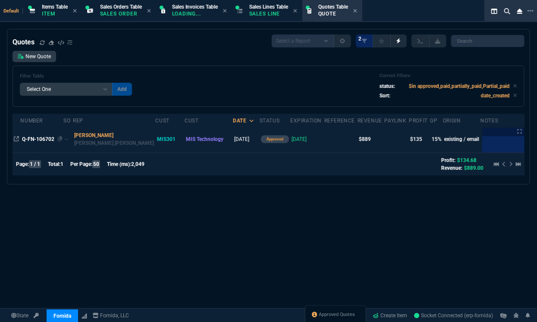
click at [52, 139] on span "Q-FN-106702" at bounding box center [38, 139] width 32 height 6
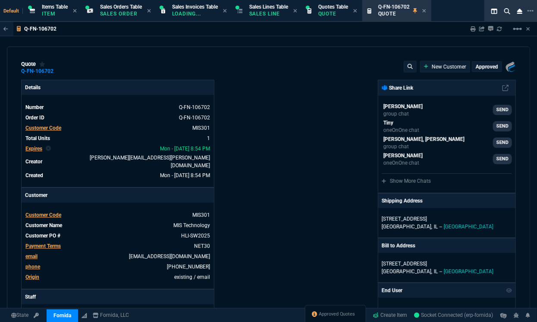
type input "20"
type input "174"
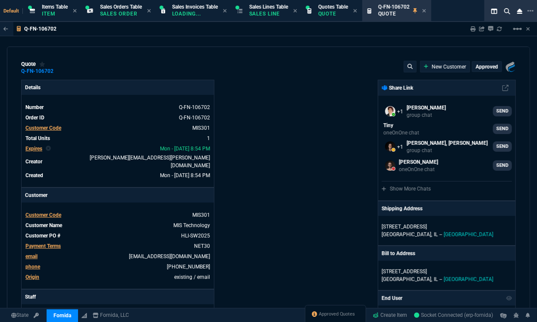
type input "1270"
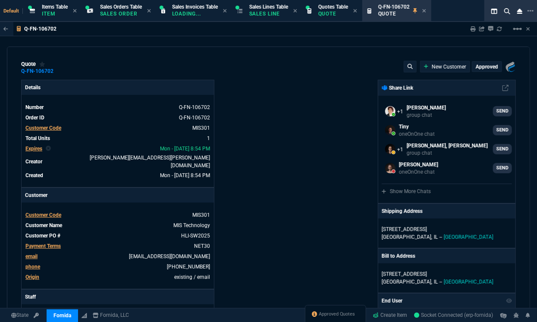
type input "30"
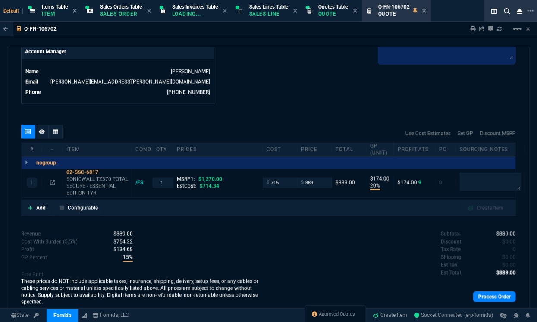
scroll to position [427, 0]
click at [485, 292] on link "Process Order" at bounding box center [494, 297] width 43 height 10
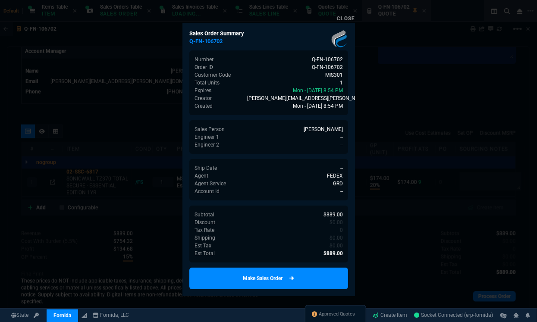
click at [319, 281] on link "Make Sales Order" at bounding box center [268, 279] width 159 height 22
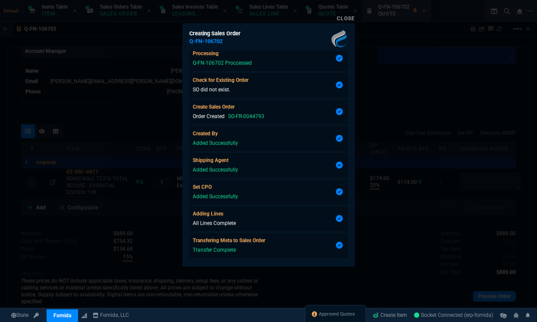
scroll to position [21, 0]
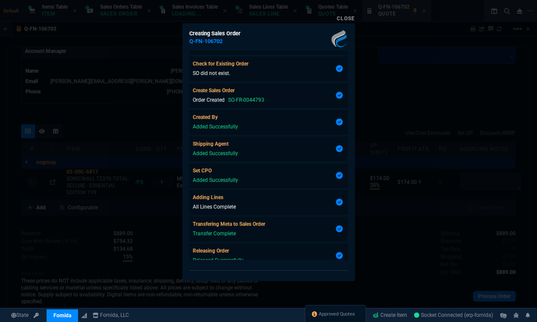
type input "20"
type input "174"
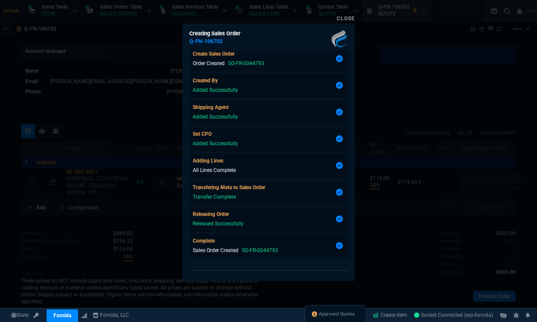
type input "30"
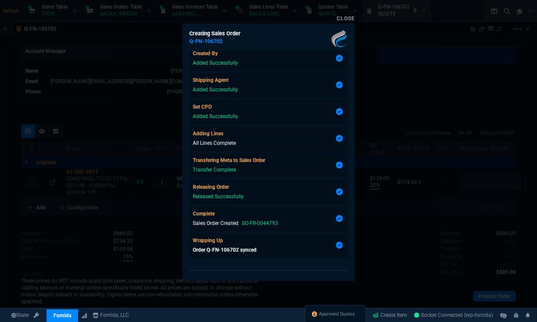
click at [387, 222] on div at bounding box center [268, 161] width 537 height 322
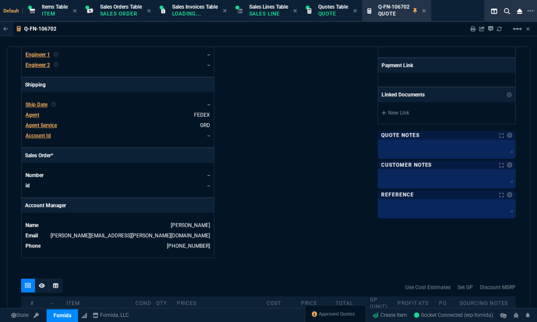
scroll to position [0, 0]
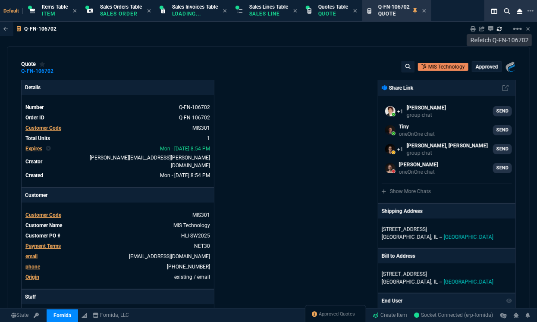
click at [498, 31] on icon at bounding box center [499, 28] width 5 height 5
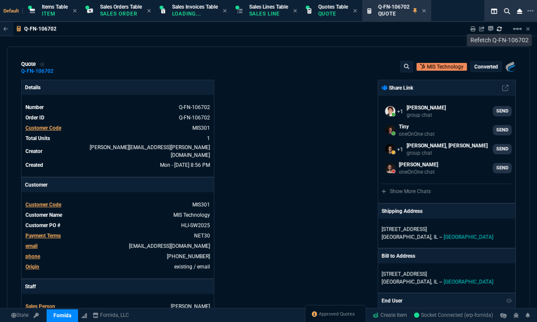
type input "20"
type input "174"
type input "1270"
type input "30"
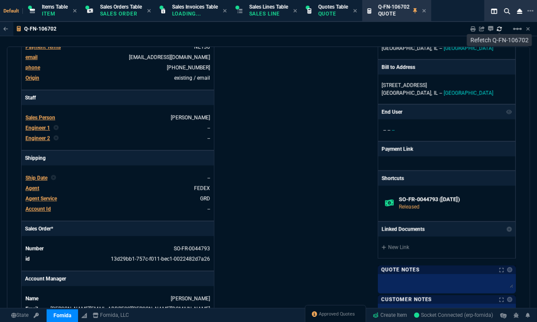
scroll to position [191, 0]
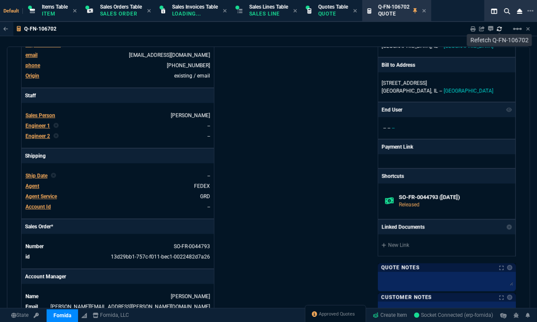
click at [202, 244] on link "SO-FR-0044793" at bounding box center [192, 247] width 36 height 6
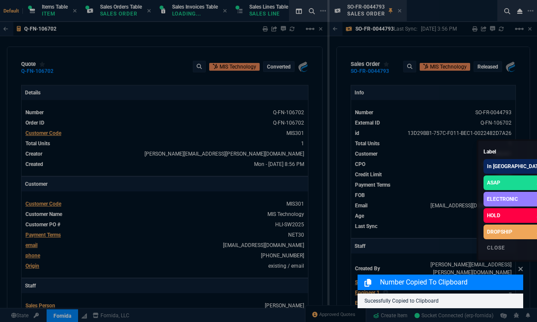
select select "12: [PERSON_NAME]"
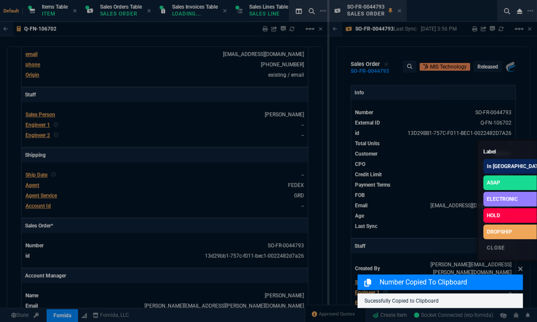
scroll to position [828, 0]
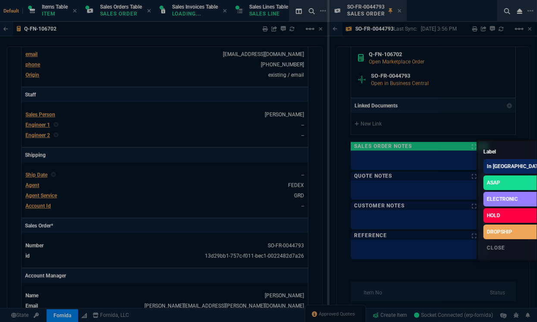
click at [442, 86] on div at bounding box center [268, 161] width 537 height 322
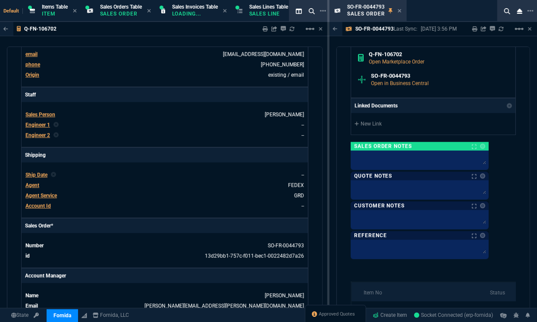
click at [330, 320] on div "Approved Quotes" at bounding box center [335, 316] width 61 height 21
click at [328, 312] on span "Approved Quotes" at bounding box center [337, 315] width 36 height 7
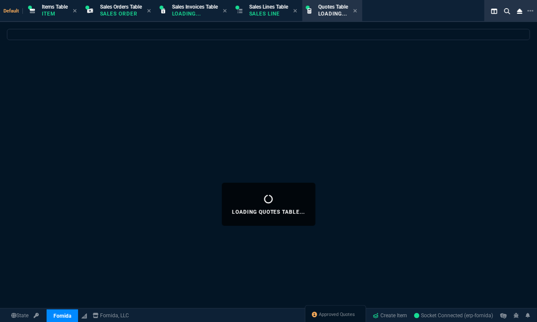
select select
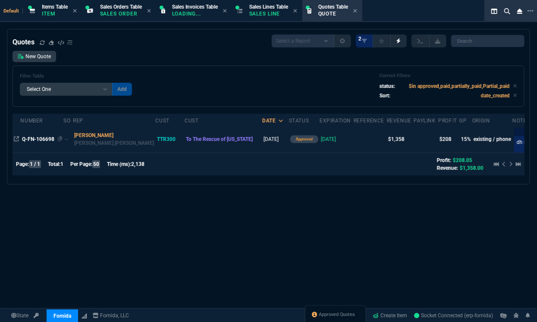
click at [32, 136] on div "Q-FN-106698" at bounding box center [42, 140] width 41 height 8
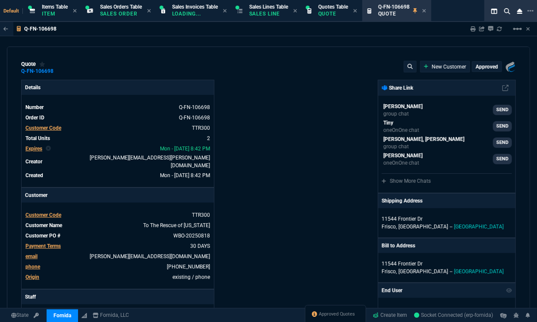
type input "20"
type input "134"
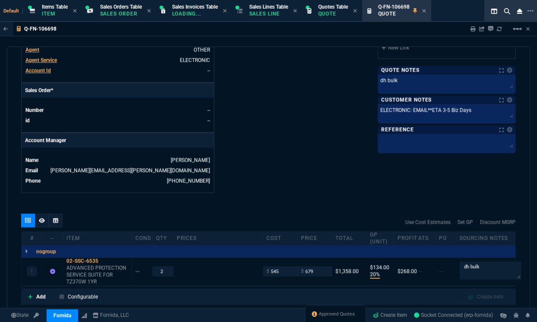
scroll to position [427, 0]
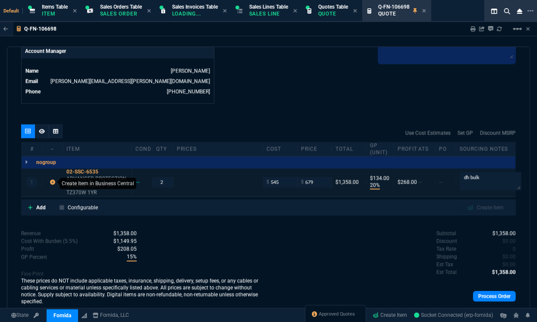
click at [50, 180] on icon at bounding box center [52, 182] width 5 height 5
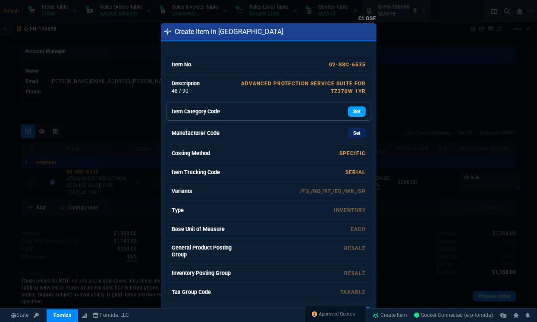
click at [350, 107] on link "Set" at bounding box center [357, 112] width 18 height 10
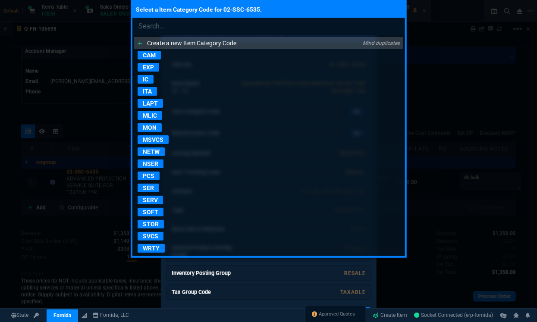
click at [213, 297] on div "Select a Item Category Code for 02-SSC-6535. Create a new Item Category Code Mi…" at bounding box center [268, 161] width 537 height 322
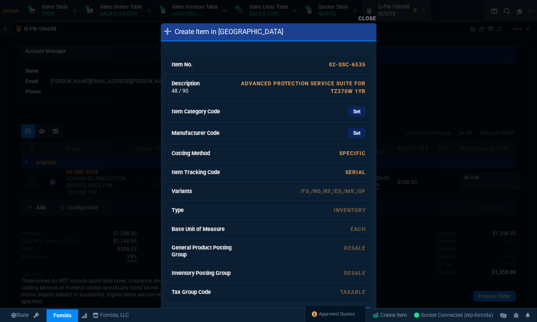
click at [94, 241] on div at bounding box center [268, 161] width 537 height 322
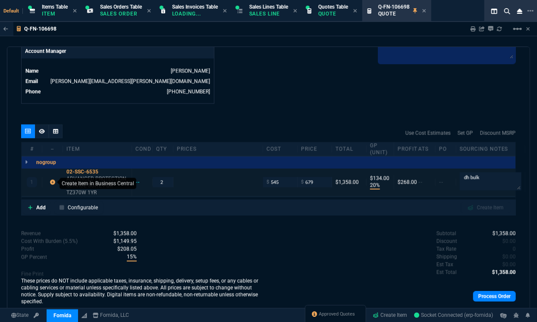
click at [51, 180] on icon at bounding box center [52, 182] width 5 height 5
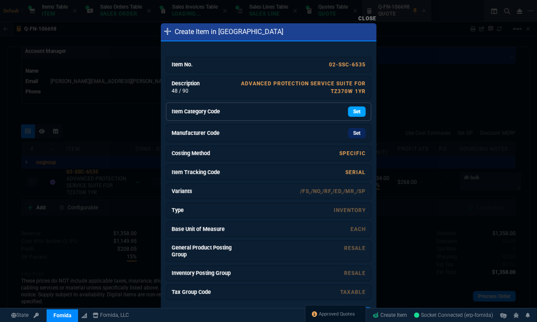
click at [348, 114] on link "Set" at bounding box center [357, 112] width 18 height 10
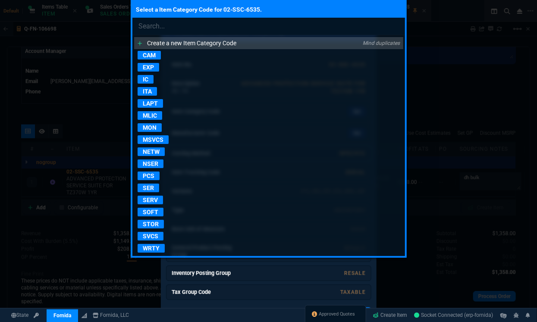
click at [144, 211] on p "SOFT" at bounding box center [151, 212] width 26 height 9
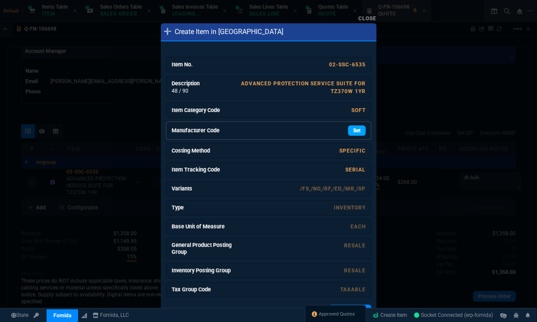
click at [354, 127] on link "Set" at bounding box center [357, 131] width 18 height 10
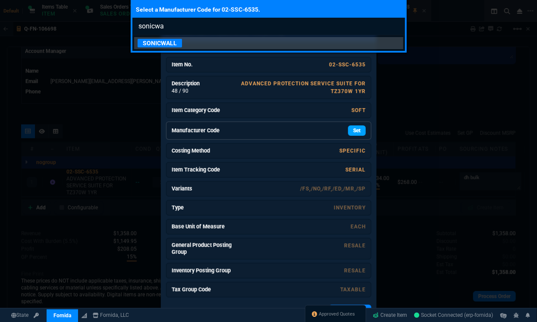
type input "sonicwal"
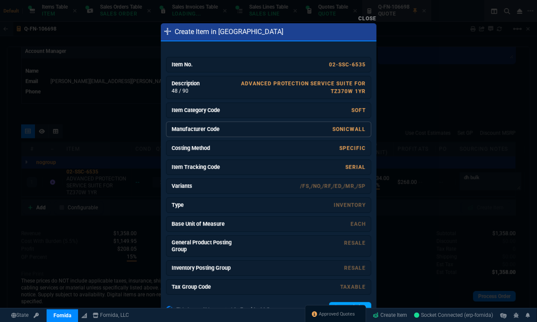
click at [361, 305] on link "Create Listing" at bounding box center [350, 308] width 42 height 10
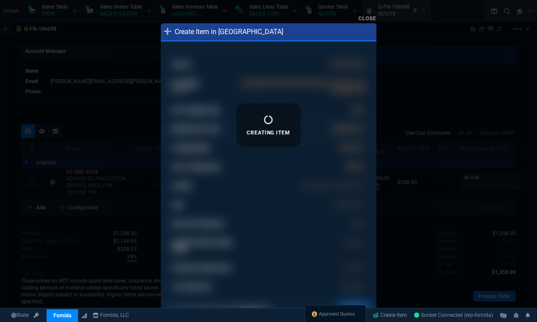
click at [417, 126] on div at bounding box center [268, 161] width 537 height 322
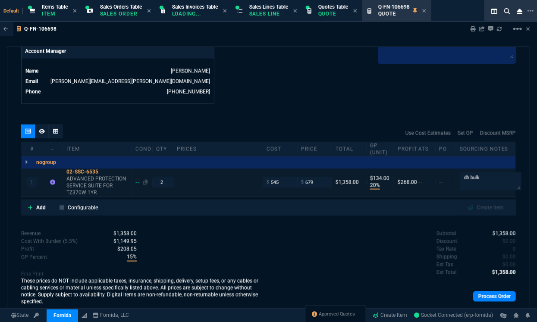
click at [138, 179] on div "--" at bounding box center [142, 182] width 13 height 7
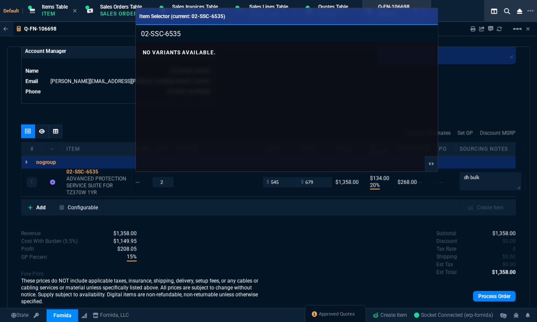
click at [52, 174] on div at bounding box center [268, 161] width 537 height 322
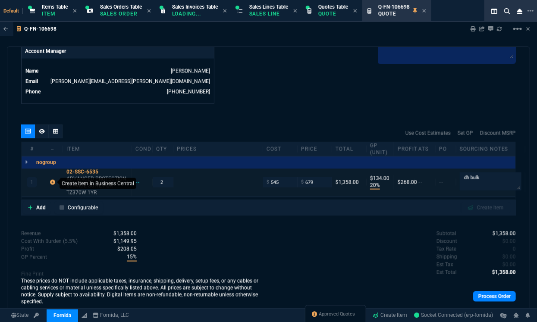
click at [52, 180] on icon at bounding box center [52, 182] width 5 height 5
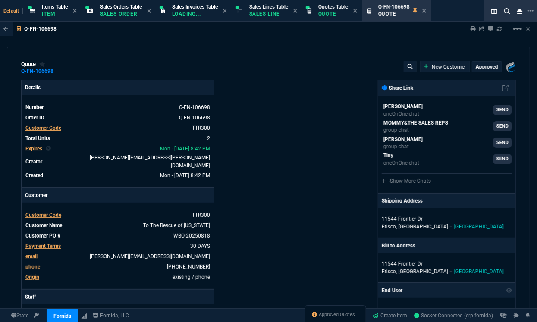
type input "20"
type input "134"
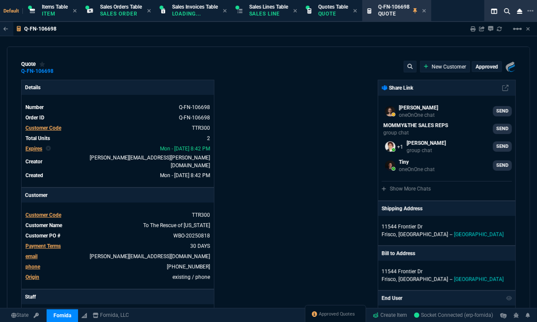
select select "12: [PERSON_NAME]"
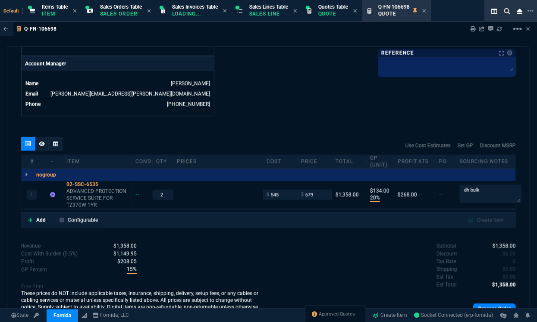
scroll to position [420, 0]
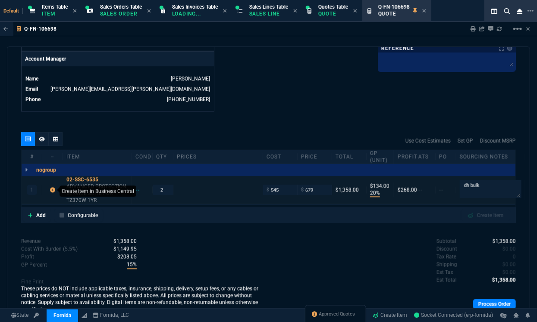
click at [51, 188] on icon at bounding box center [52, 190] width 5 height 5
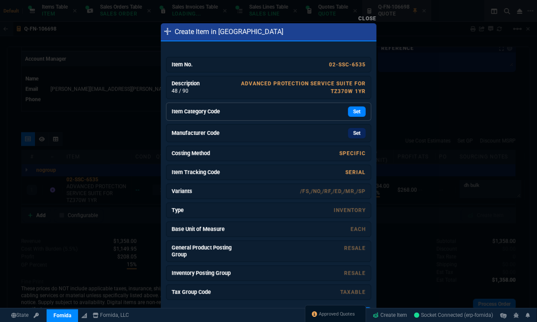
click at [341, 110] on div "Set" at bounding box center [300, 112] width 129 height 10
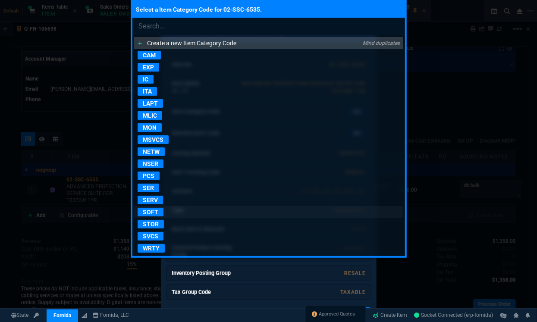
click at [158, 211] on p "SOFT" at bounding box center [151, 212] width 26 height 9
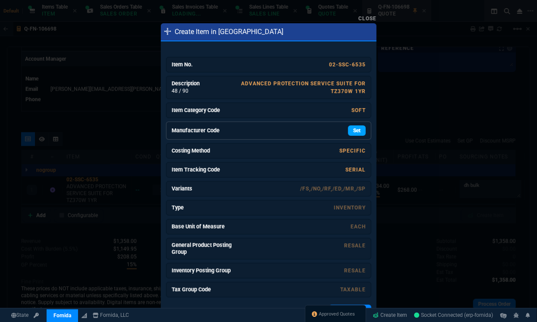
click at [353, 129] on link "Set" at bounding box center [357, 131] width 18 height 10
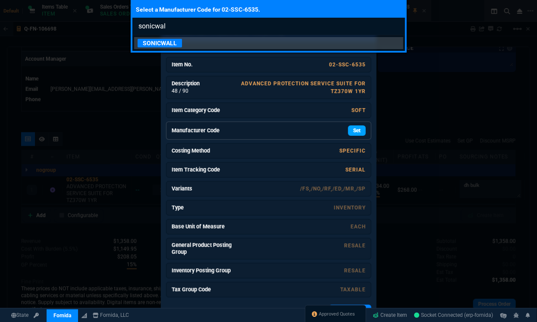
type input "sonicwall"
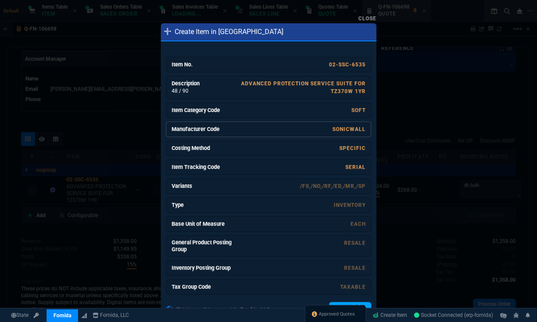
click at [364, 303] on link "Create Listing" at bounding box center [350, 308] width 42 height 10
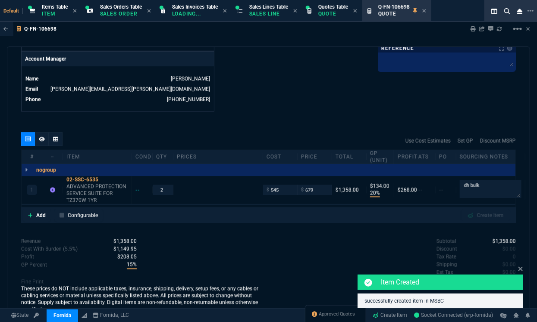
type input "895"
type input "24"
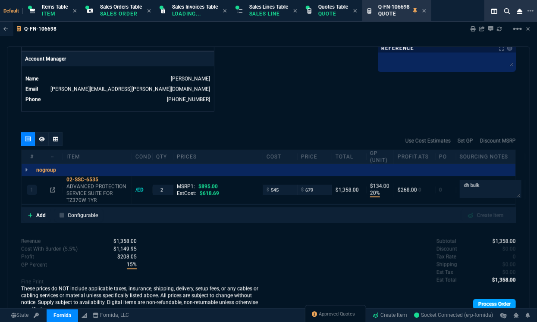
click at [475, 300] on link "Process Order" at bounding box center [494, 305] width 43 height 10
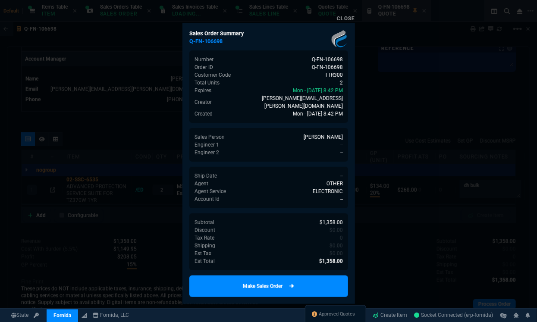
click at [298, 285] on link "Make Sales Order" at bounding box center [268, 287] width 159 height 22
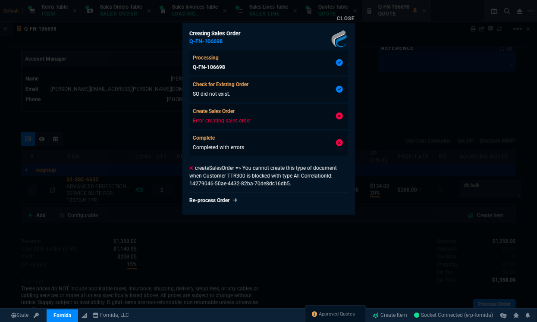
type input "20"
type input "134"
type input "895"
type input "24"
click at [385, 140] on div at bounding box center [268, 161] width 537 height 322
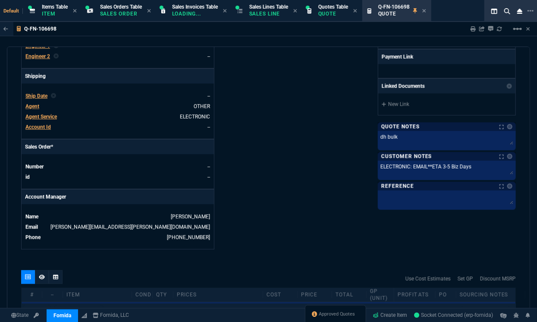
scroll to position [0, 0]
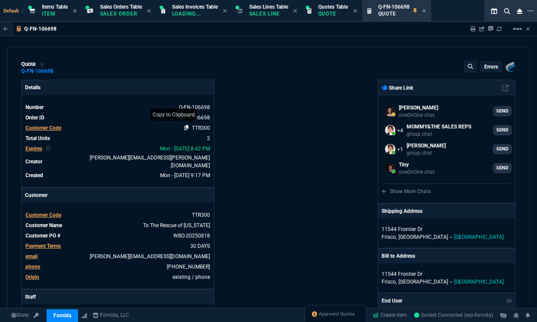
click at [188, 129] on nx-icon at bounding box center [188, 128] width 8 height 6
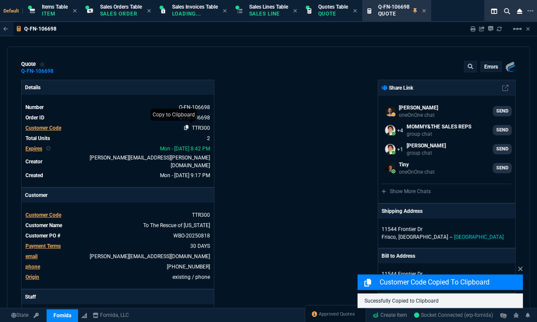
click at [185, 129] on icon at bounding box center [186, 127] width 5 height 5
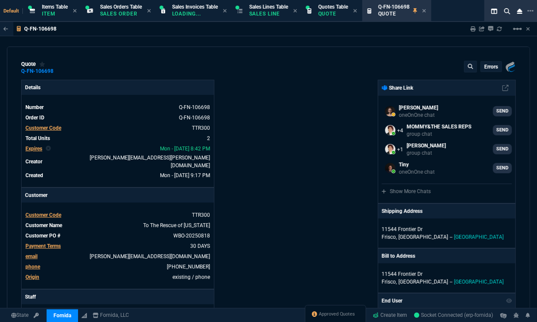
click at [436, 62] on div "quote Q-FN-106698 errors Fornida, LLC 2609 Technology Dr Suite 300 Plano, TX 75…" at bounding box center [268, 68] width 495 height 14
click at [184, 128] on icon at bounding box center [186, 127] width 5 height 5
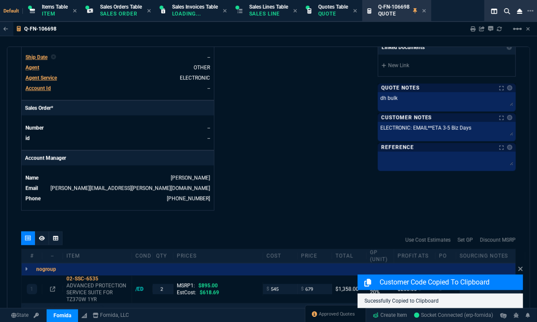
scroll to position [334, 0]
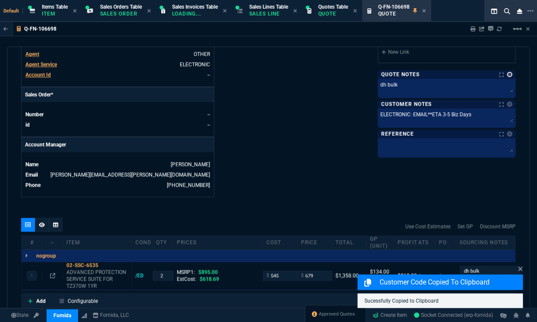
click at [508, 73] on link at bounding box center [510, 74] width 5 height 5
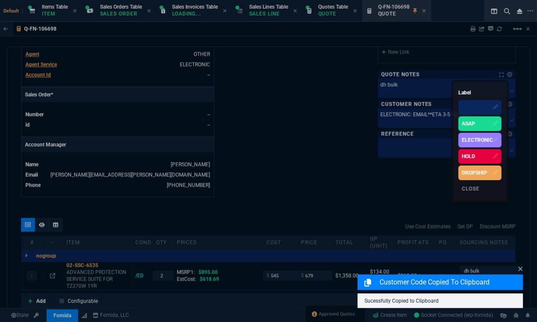
click at [473, 153] on div "HOLD" at bounding box center [468, 157] width 13 height 8
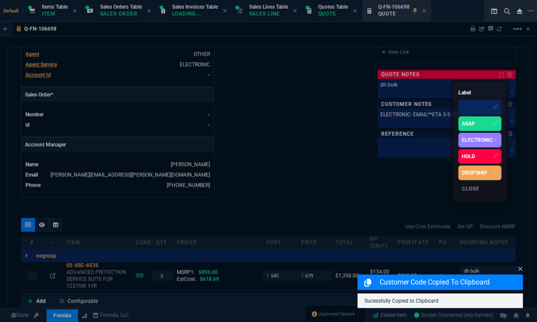
click at [431, 86] on div at bounding box center [268, 161] width 537 height 322
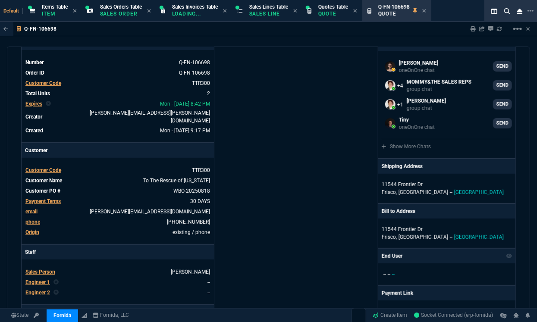
scroll to position [0, 0]
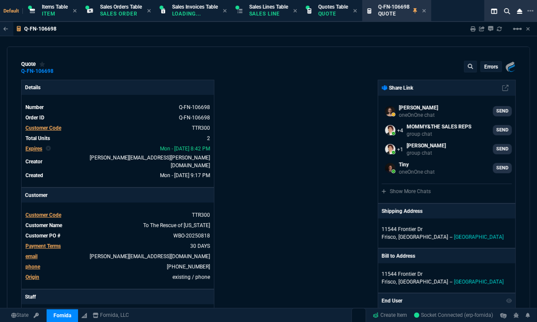
click at [492, 63] on div "errors" at bounding box center [491, 67] width 21 height 10
click at [490, 65] on p "errors" at bounding box center [492, 66] width 14 height 7
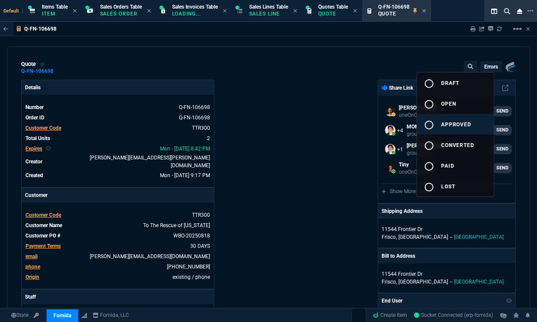
click at [443, 126] on span "approved" at bounding box center [457, 125] width 31 height 6
click at [309, 168] on div at bounding box center [268, 161] width 537 height 322
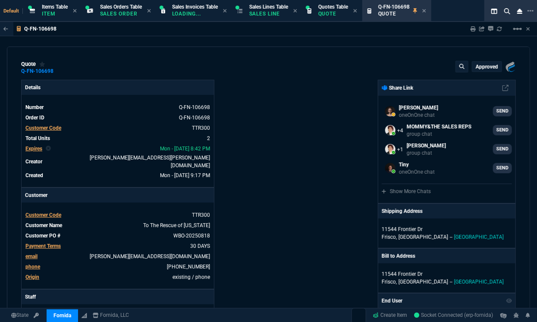
type input "20"
type input "134"
type input "895"
type input "24"
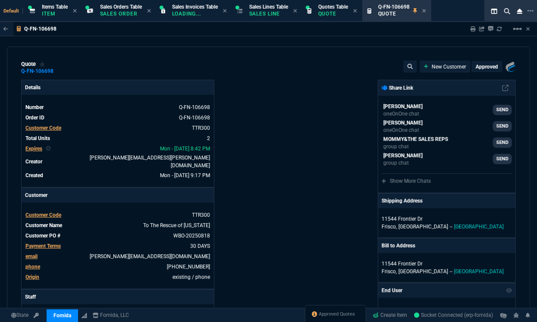
type input "20"
type input "134"
type input "895"
select select "12: [PERSON_NAME]"
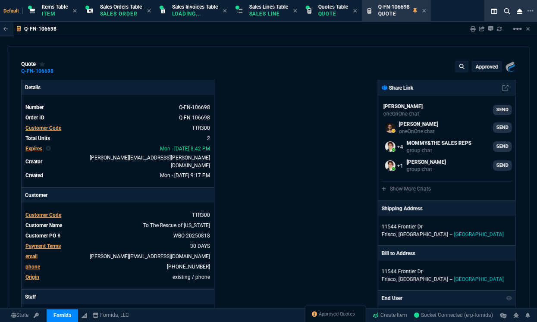
type input "24"
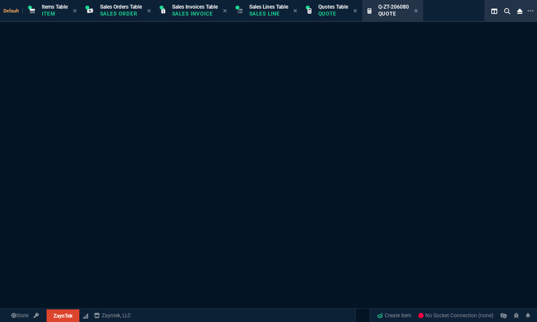
select select "12: [PERSON_NAME]"
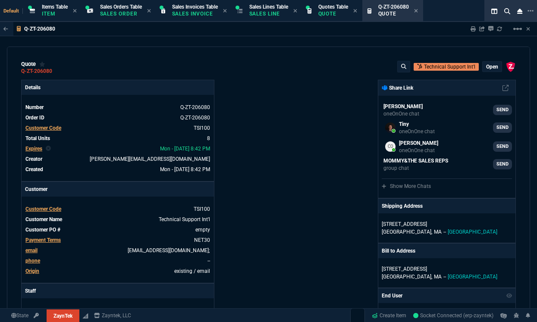
type input "44"
type input "20"
type input "37"
type input "29"
type input "100"
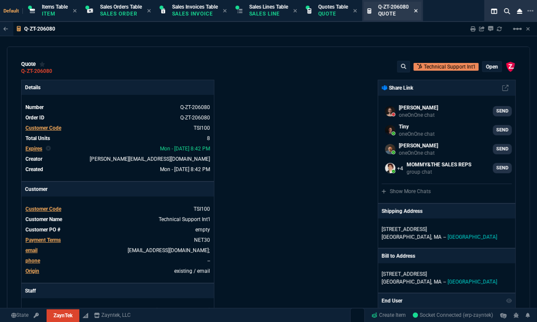
click at [418, 12] on icon at bounding box center [416, 10] width 4 height 5
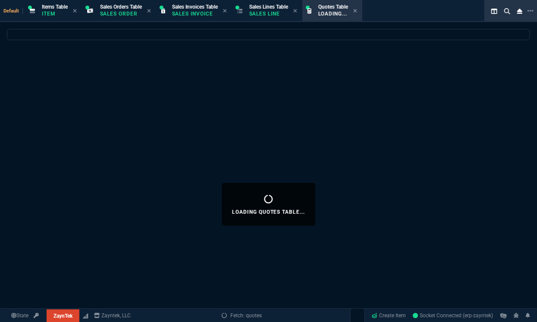
select select
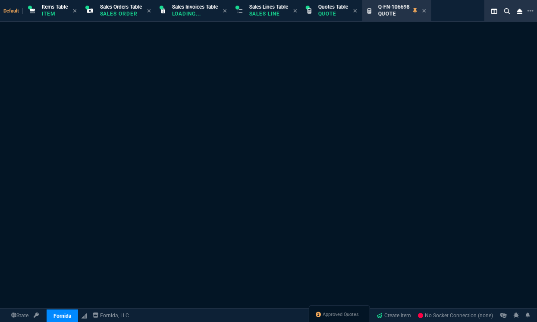
select select "12: [PERSON_NAME]"
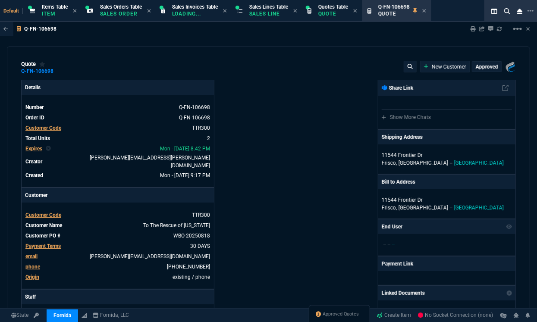
type input "20"
type input "134"
type input "895"
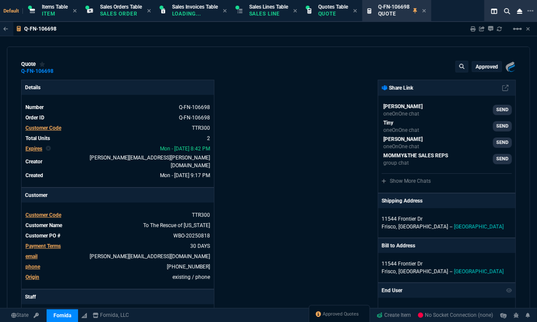
type input "24"
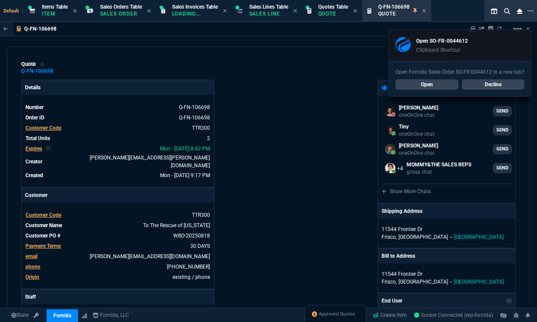
click at [435, 85] on link "Open" at bounding box center [427, 84] width 63 height 10
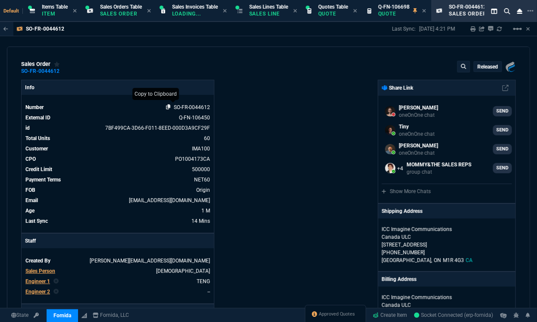
click at [167, 107] on icon at bounding box center [168, 106] width 5 height 5
click at [167, 108] on icon at bounding box center [168, 106] width 5 height 5
select select "12: [PERSON_NAME]"
click at [322, 316] on span "Approved Quotes" at bounding box center [337, 315] width 36 height 7
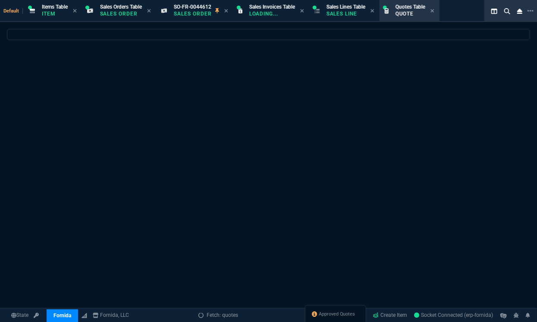
select select
